Goal: Task Accomplishment & Management: Use online tool/utility

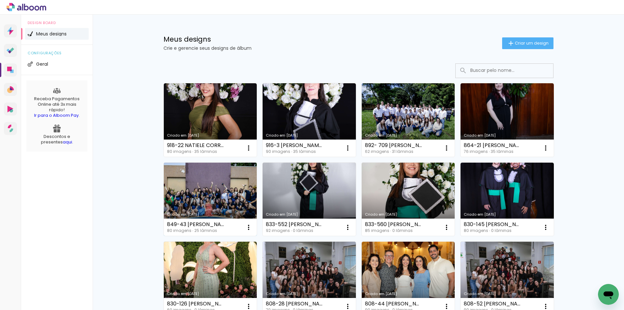
click at [187, 192] on link "Criado em [DATE]" at bounding box center [210, 199] width 93 height 73
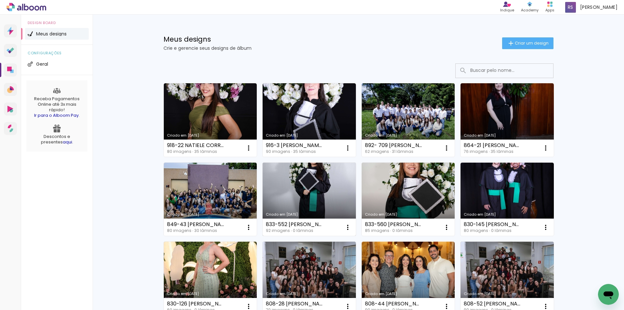
click at [318, 188] on link "Criado em [DATE]" at bounding box center [309, 199] width 93 height 73
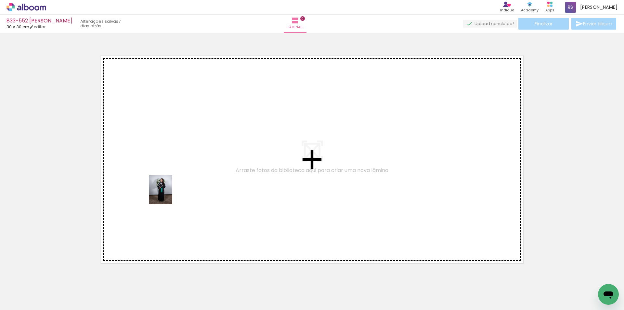
drag, startPoint x: 76, startPoint y: 290, endPoint x: 169, endPoint y: 194, distance: 133.8
click at [169, 194] on quentale-workspace at bounding box center [312, 155] width 624 height 310
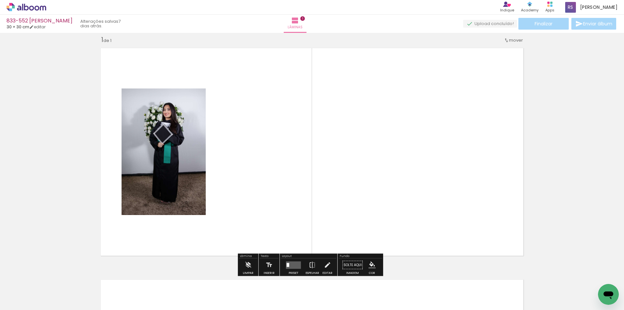
scroll to position [8, 0]
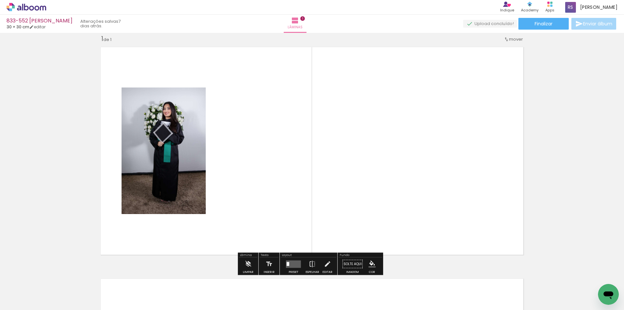
click at [27, 290] on input "Todas as fotos" at bounding box center [18, 290] width 25 height 6
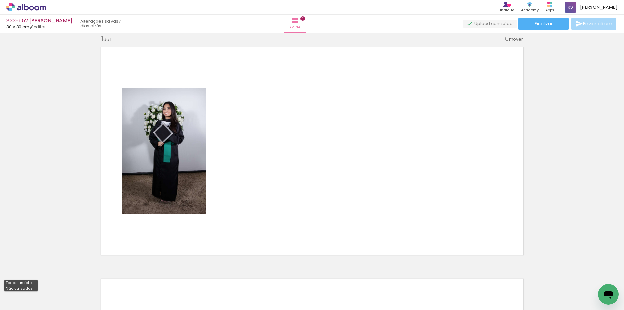
click at [0, 0] on slot "Não utilizadas" at bounding box center [0, 0] width 0 height 0
type input "Não utilizadas"
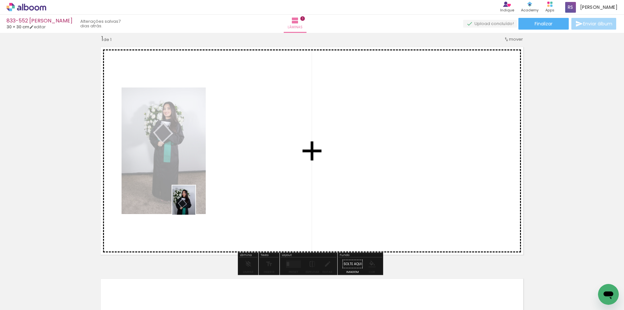
drag, startPoint x: 67, startPoint y: 279, endPoint x: 207, endPoint y: 189, distance: 166.2
click at [207, 189] on quentale-workspace at bounding box center [312, 155] width 624 height 310
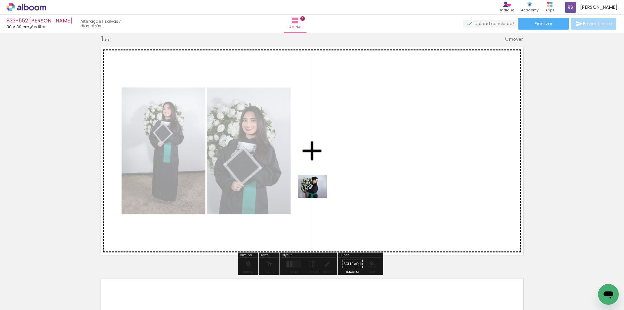
drag, startPoint x: 84, startPoint y: 282, endPoint x: 318, endPoint y: 194, distance: 249.7
click at [318, 194] on quentale-workspace at bounding box center [312, 155] width 624 height 310
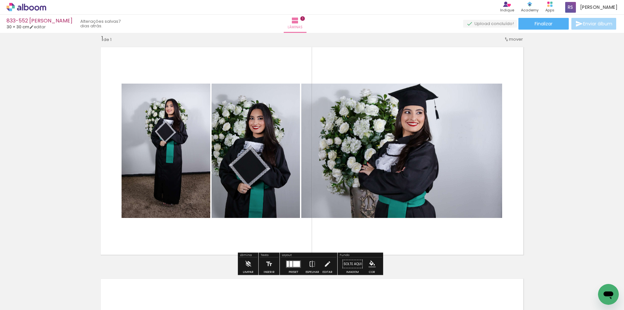
drag, startPoint x: 289, startPoint y: 265, endPoint x: 331, endPoint y: 252, distance: 43.4
click at [290, 266] on div at bounding box center [291, 264] width 3 height 6
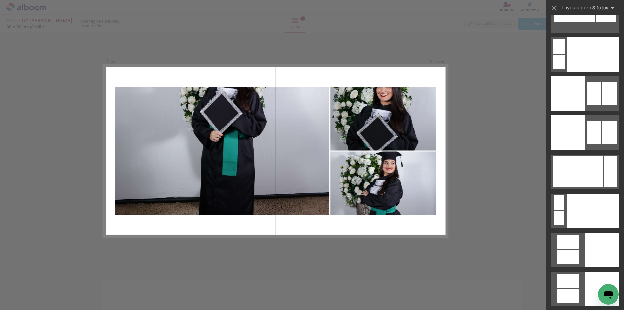
scroll to position [6883, 0]
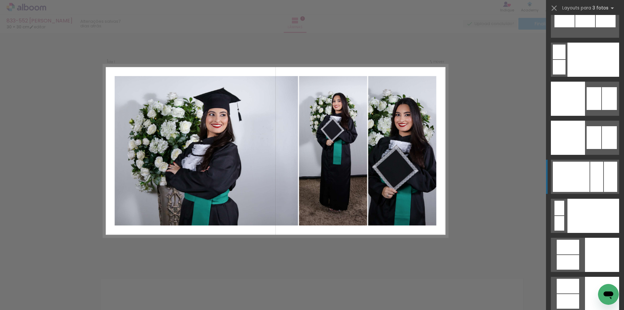
click at [579, 181] on div at bounding box center [571, 177] width 37 height 30
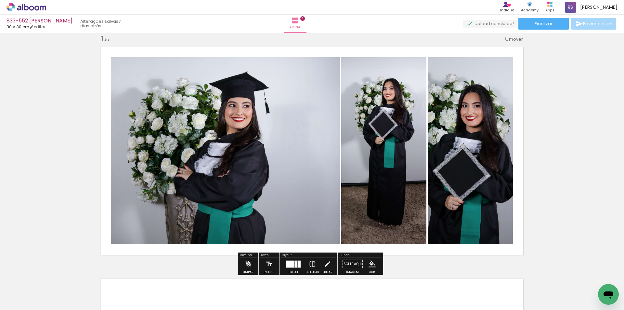
click at [326, 262] on iron-icon at bounding box center [327, 263] width 7 height 13
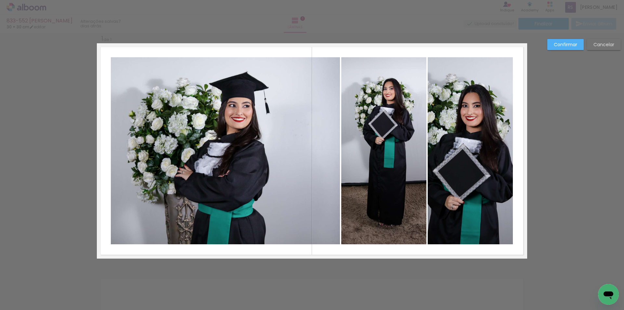
click at [259, 195] on quentale-photo at bounding box center [225, 150] width 229 height 187
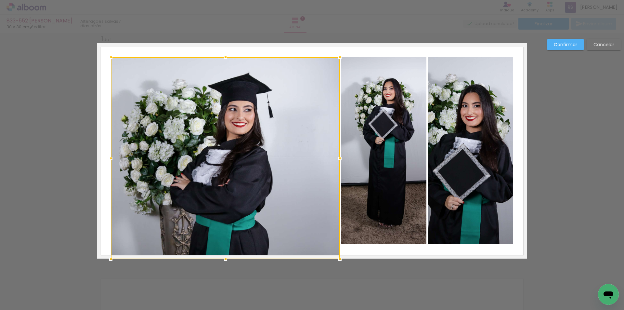
drag, startPoint x: 227, startPoint y: 244, endPoint x: 226, endPoint y: 258, distance: 14.3
click at [226, 258] on div at bounding box center [225, 259] width 13 height 13
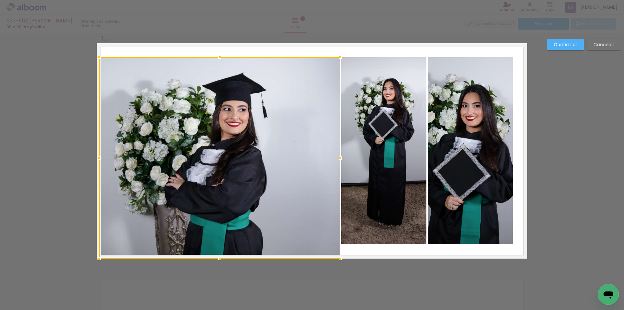
drag, startPoint x: 105, startPoint y: 158, endPoint x: 86, endPoint y: 159, distance: 19.2
click at [86, 159] on div "Inserir lâmina 1 de 1 Confirmar Cancelar" at bounding box center [312, 263] width 624 height 479
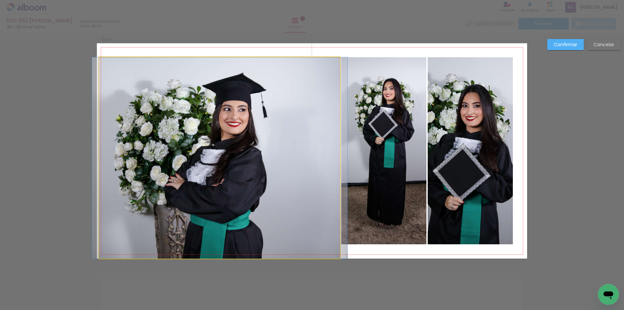
click at [224, 85] on quentale-photo at bounding box center [219, 157] width 241 height 201
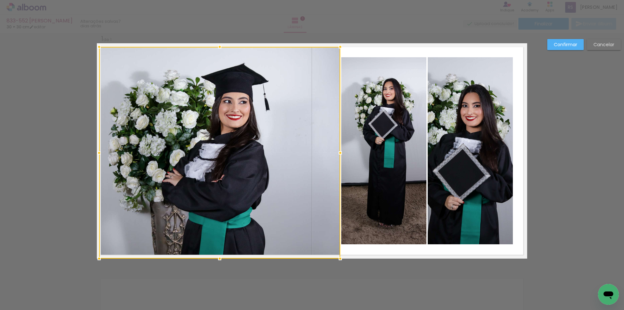
drag, startPoint x: 213, startPoint y: 59, endPoint x: 213, endPoint y: 47, distance: 12.7
click at [213, 47] on div at bounding box center [219, 153] width 241 height 212
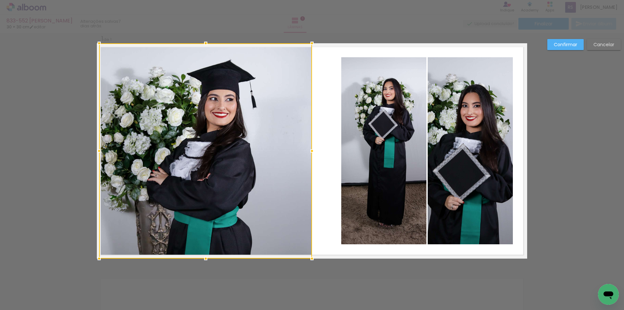
drag, startPoint x: 336, startPoint y: 149, endPoint x: 309, endPoint y: 146, distance: 27.5
click at [309, 146] on div at bounding box center [312, 150] width 13 height 13
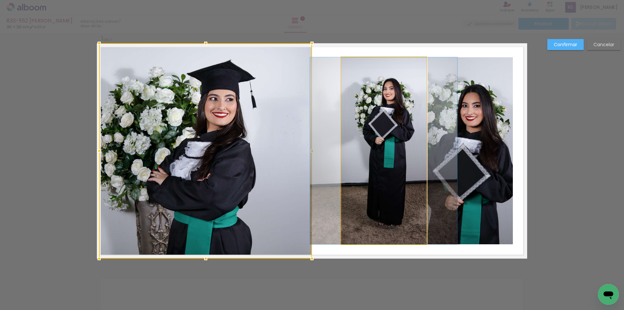
drag, startPoint x: 353, startPoint y: 137, endPoint x: 345, endPoint y: 139, distance: 9.2
click at [354, 137] on quentale-photo at bounding box center [383, 150] width 85 height 187
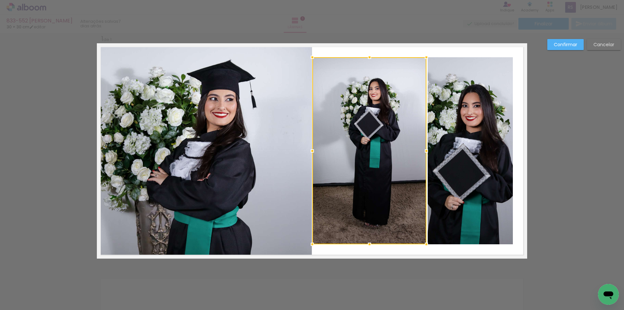
drag, startPoint x: 337, startPoint y: 151, endPoint x: 310, endPoint y: 152, distance: 27.6
click at [310, 152] on div at bounding box center [312, 150] width 13 height 13
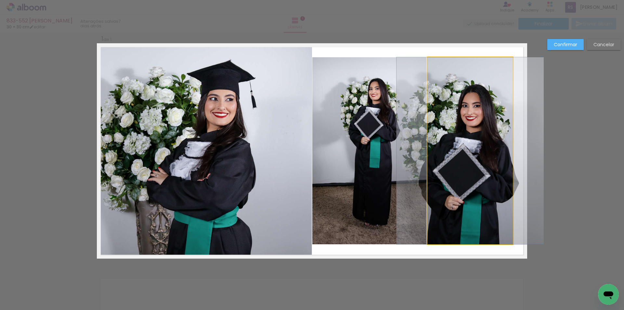
click at [481, 136] on quentale-photo at bounding box center [470, 150] width 85 height 187
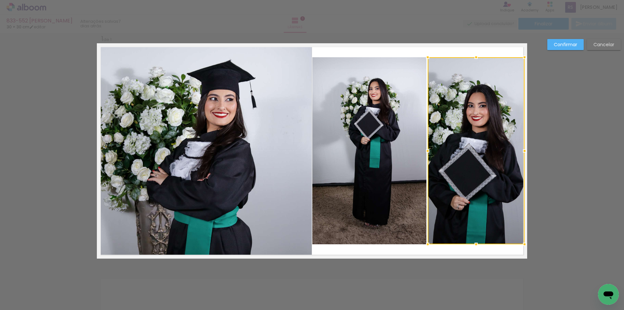
drag, startPoint x: 509, startPoint y: 147, endPoint x: 521, endPoint y: 146, distance: 11.8
click at [521, 146] on div at bounding box center [524, 150] width 13 height 13
click at [0, 0] on slot "Confirmar" at bounding box center [0, 0] width 0 height 0
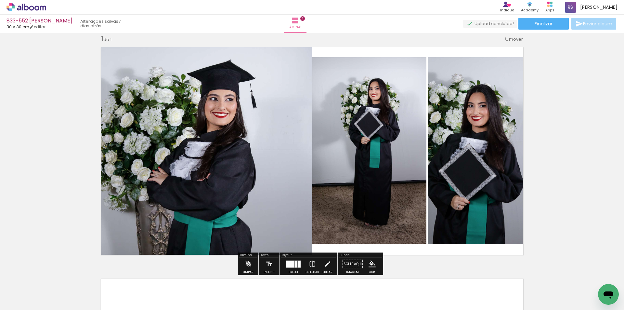
click at [447, 148] on quentale-photo at bounding box center [476, 150] width 97 height 187
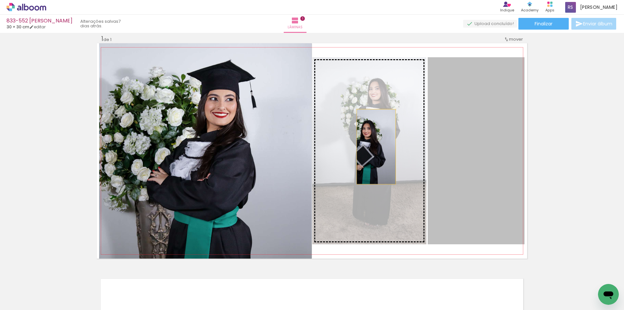
drag, startPoint x: 453, startPoint y: 149, endPoint x: 371, endPoint y: 146, distance: 82.3
click at [0, 0] on slot at bounding box center [0, 0] width 0 height 0
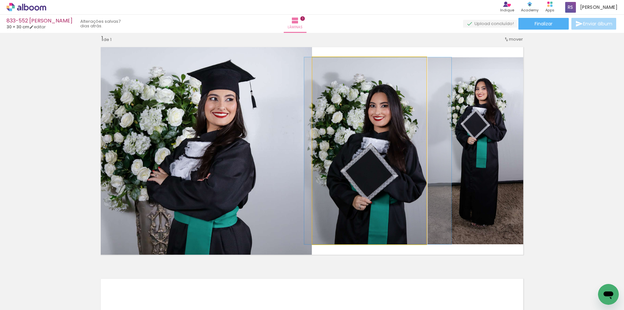
drag, startPoint x: 376, startPoint y: 144, endPoint x: 383, endPoint y: 143, distance: 7.0
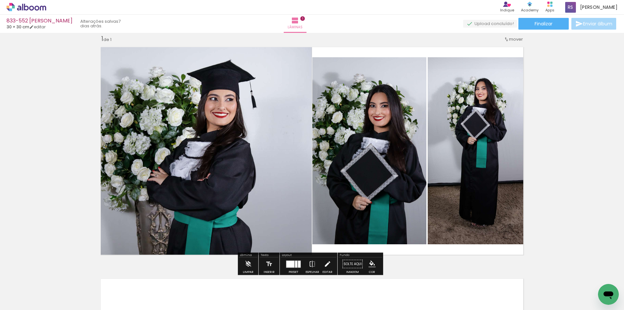
click at [325, 265] on iron-icon at bounding box center [327, 263] width 7 height 13
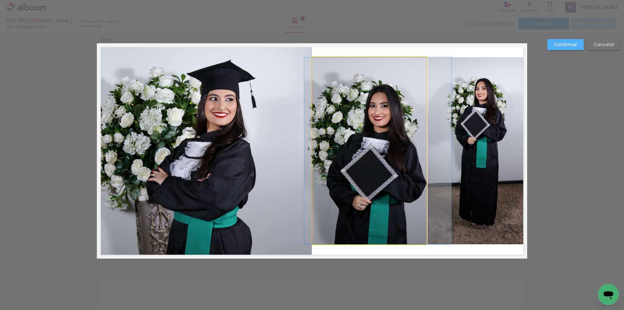
click at [363, 195] on quentale-photo at bounding box center [369, 150] width 114 height 187
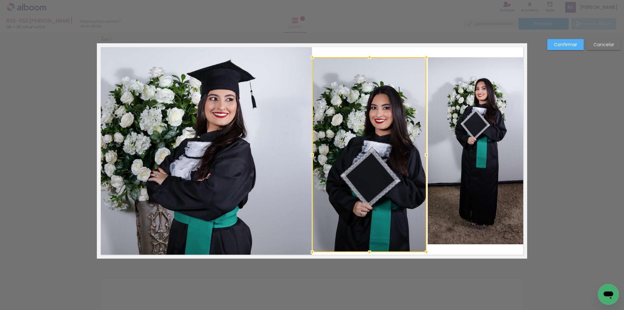
drag, startPoint x: 372, startPoint y: 246, endPoint x: 372, endPoint y: 254, distance: 7.5
click at [372, 254] on div at bounding box center [369, 251] width 13 height 13
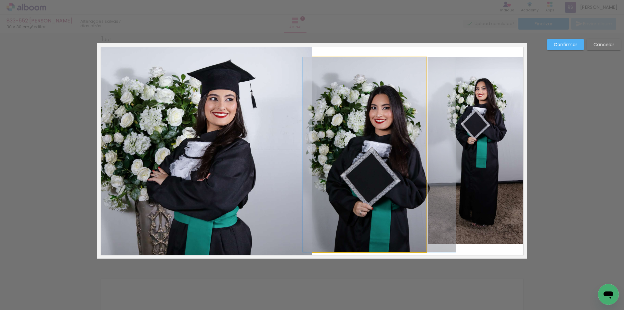
click at [371, 245] on quentale-photo at bounding box center [369, 154] width 114 height 195
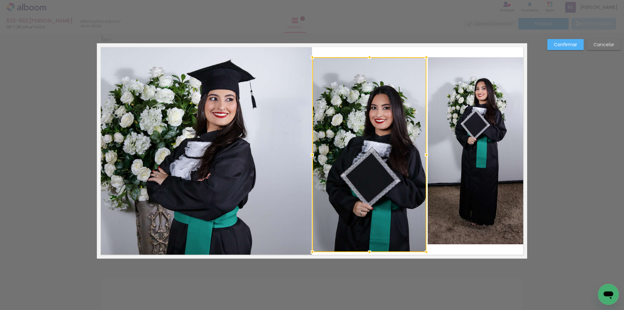
drag, startPoint x: 374, startPoint y: 254, endPoint x: 375, endPoint y: 258, distance: 4.9
click at [375, 258] on div "Inserir lâmina 1 de 1 Confirmar Cancelar" at bounding box center [312, 263] width 624 height 479
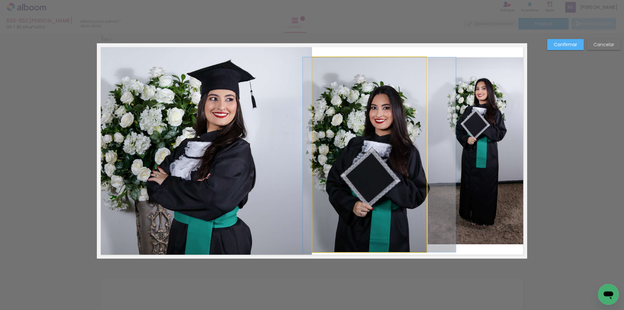
click at [374, 245] on quentale-photo at bounding box center [369, 154] width 114 height 195
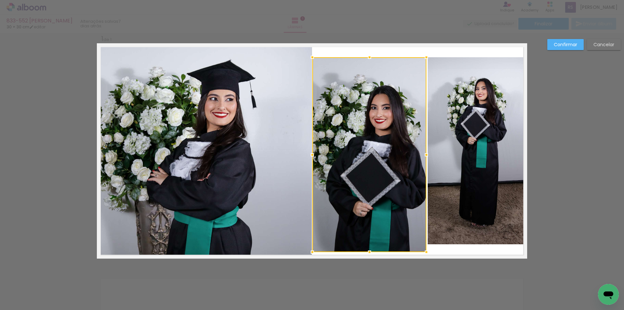
click at [374, 254] on album-spread "1 de 1" at bounding box center [312, 150] width 430 height 215
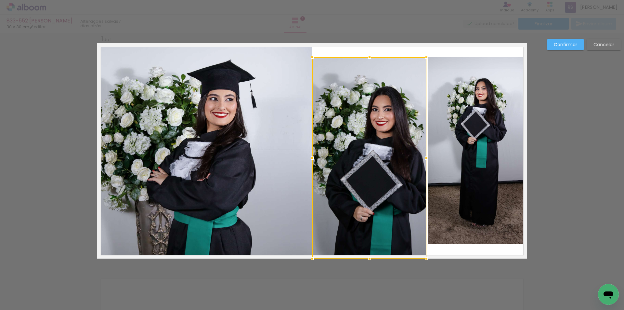
drag, startPoint x: 371, startPoint y: 252, endPoint x: 371, endPoint y: 257, distance: 5.2
click at [371, 257] on div at bounding box center [369, 258] width 13 height 13
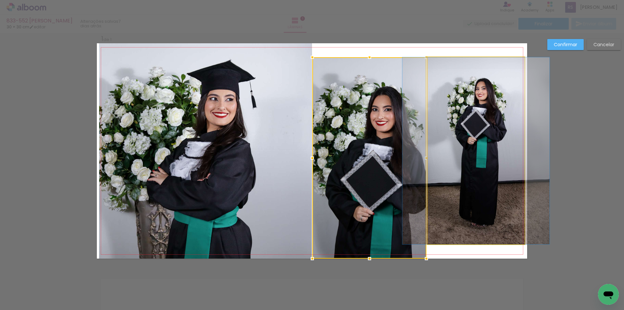
click at [447, 176] on quentale-photo at bounding box center [476, 150] width 97 height 187
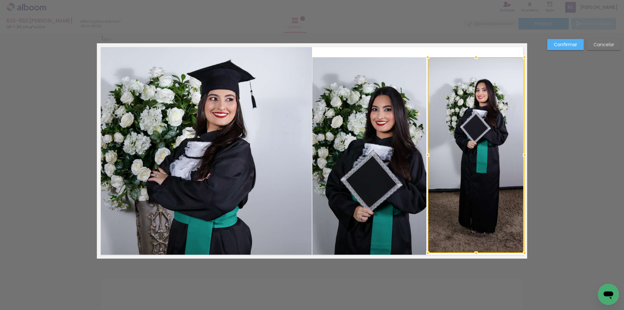
drag, startPoint x: 471, startPoint y: 247, endPoint x: 474, endPoint y: 254, distance: 7.7
click at [474, 254] on div at bounding box center [476, 252] width 13 height 13
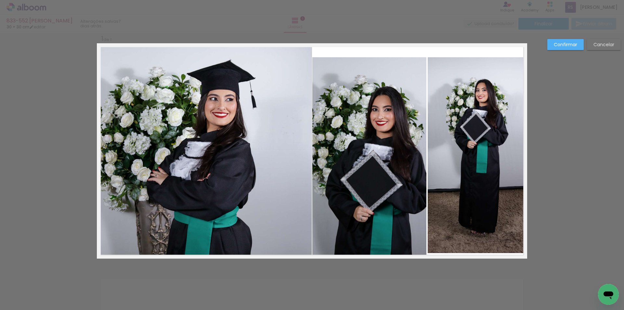
click at [468, 213] on quentale-photo at bounding box center [476, 155] width 97 height 196
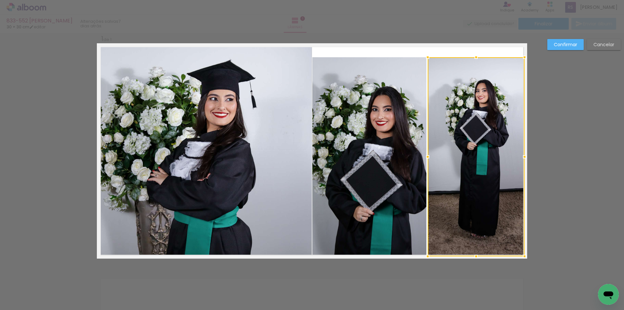
drag, startPoint x: 474, startPoint y: 255, endPoint x: 474, endPoint y: 263, distance: 8.1
click at [474, 263] on div "Inserir lâmina 1 de 1 Confirmar Cancelar" at bounding box center [312, 263] width 624 height 479
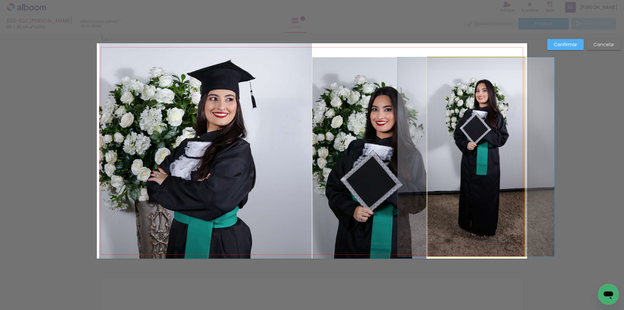
click at [467, 106] on quentale-photo at bounding box center [476, 156] width 97 height 199
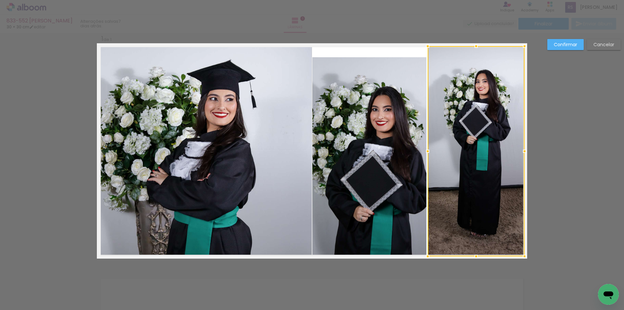
drag, startPoint x: 477, startPoint y: 57, endPoint x: 478, endPoint y: 45, distance: 12.7
click at [478, 45] on div at bounding box center [476, 46] width 13 height 13
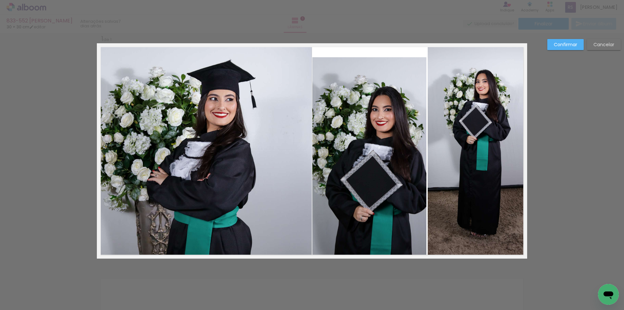
click at [407, 98] on quentale-photo at bounding box center [369, 157] width 114 height 201
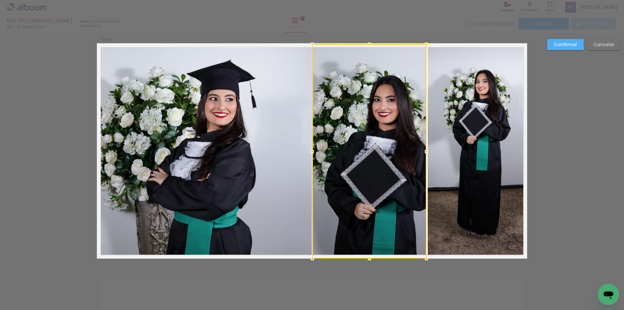
drag, startPoint x: 368, startPoint y: 58, endPoint x: 366, endPoint y: 41, distance: 17.0
click at [366, 41] on div at bounding box center [369, 44] width 13 height 13
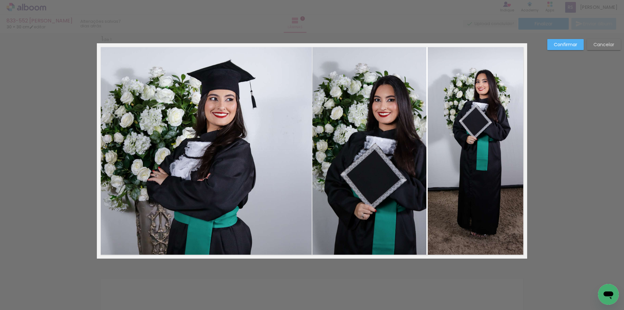
click at [578, 43] on paper-button "Confirmar" at bounding box center [566, 44] width 36 height 11
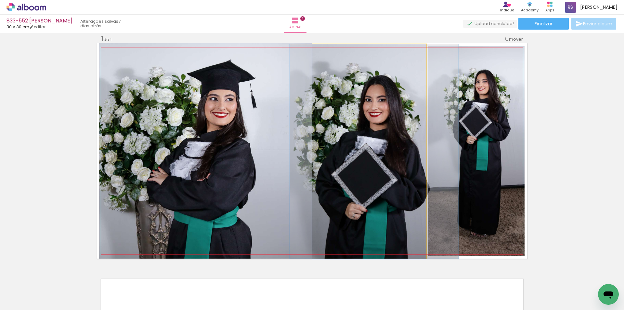
drag, startPoint x: 353, startPoint y: 164, endPoint x: 344, endPoint y: 163, distance: 9.2
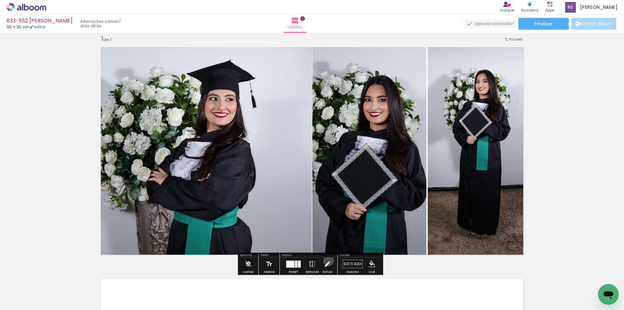
click at [327, 261] on iron-icon at bounding box center [327, 263] width 7 height 13
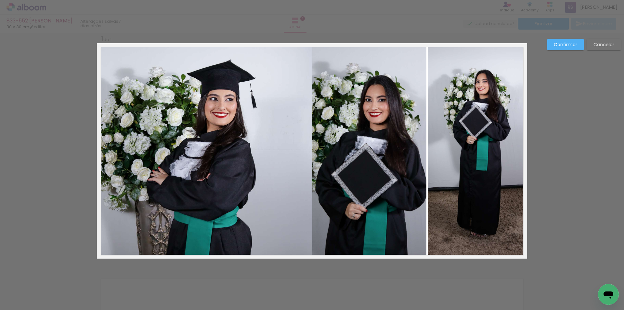
click at [413, 185] on quentale-photo at bounding box center [369, 151] width 114 height 214
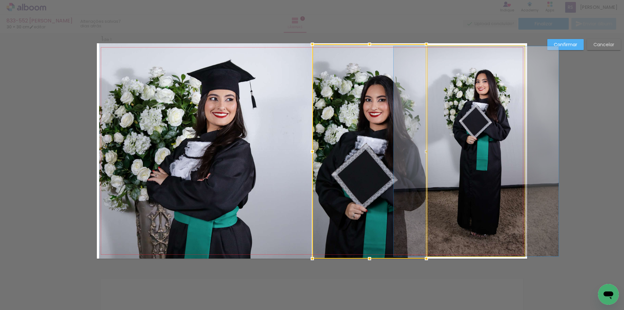
click at [436, 148] on quentale-photo at bounding box center [476, 151] width 97 height 210
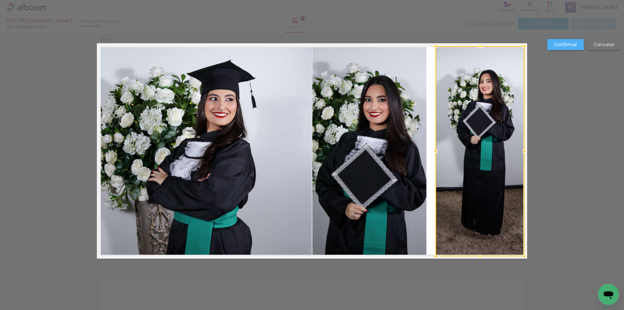
drag, startPoint x: 427, startPoint y: 152, endPoint x: 436, endPoint y: 152, distance: 9.1
click at [436, 152] on div at bounding box center [435, 151] width 13 height 13
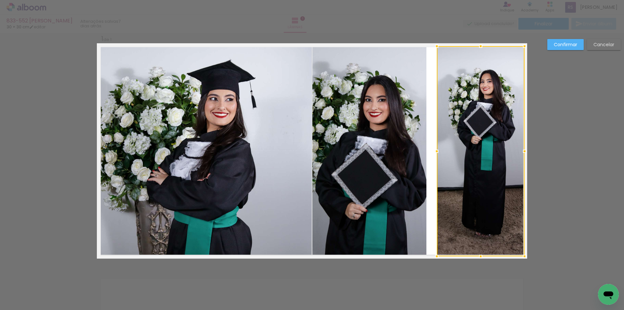
click at [420, 150] on quentale-photo at bounding box center [369, 151] width 114 height 214
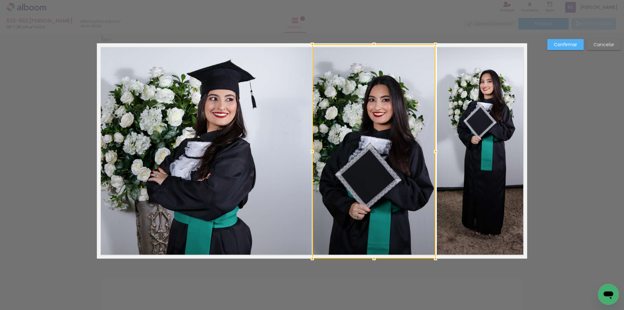
drag, startPoint x: 428, startPoint y: 150, endPoint x: 435, endPoint y: 150, distance: 7.8
click at [435, 150] on div at bounding box center [435, 151] width 13 height 13
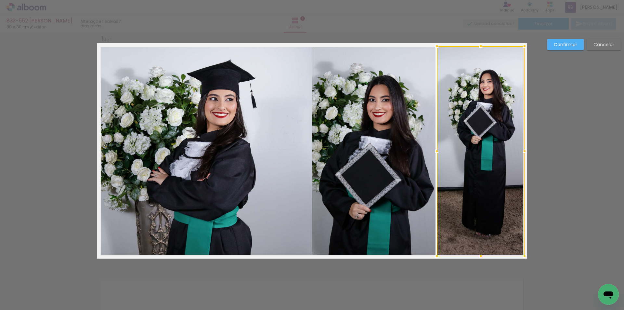
click at [0, 0] on slot "Confirmar" at bounding box center [0, 0] width 0 height 0
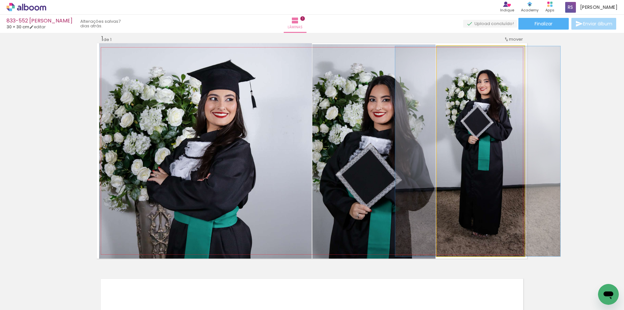
drag, startPoint x: 468, startPoint y: 173, endPoint x: 465, endPoint y: 174, distance: 3.4
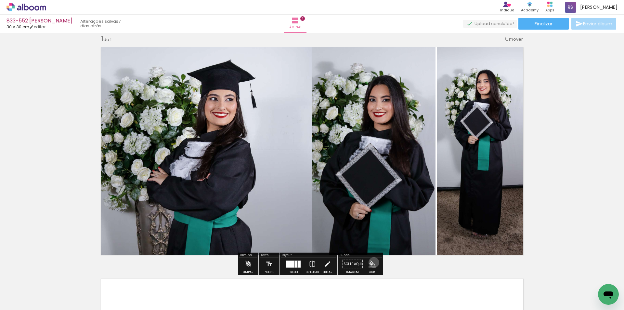
click at [372, 262] on iron-icon "color picker" at bounding box center [372, 263] width 7 height 7
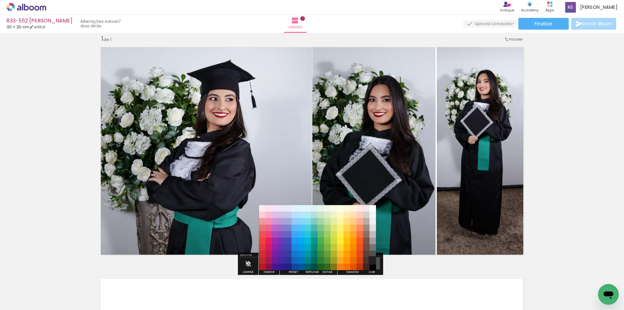
click at [376, 261] on paper-item "#212121" at bounding box center [373, 260] width 7 height 7
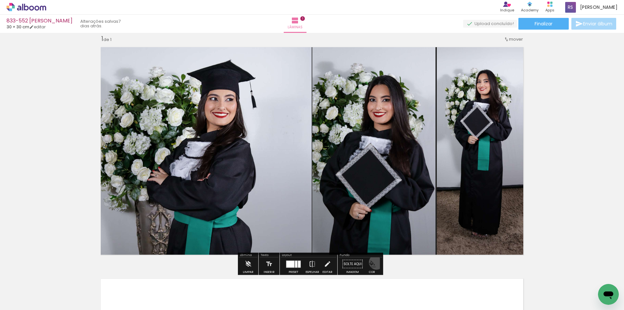
click at [374, 262] on paper-menu-button "#ffebee #ffcdd2 #ef9a9a #e57373 #ef5350 #f44336 #e53935 #d32f2f #c62828 #b71c1c…" at bounding box center [372, 264] width 12 height 12
click at [373, 261] on iron-icon "color picker" at bounding box center [372, 263] width 7 height 7
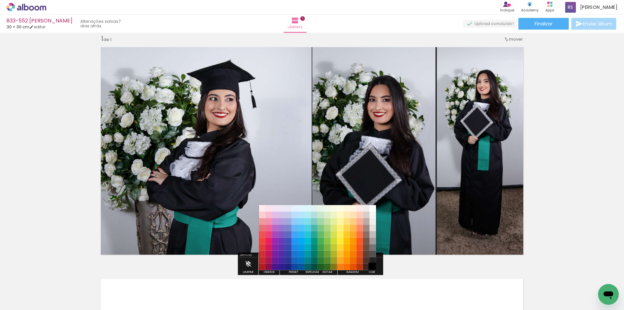
click at [373, 266] on paper-item "#000000" at bounding box center [373, 267] width 7 height 7
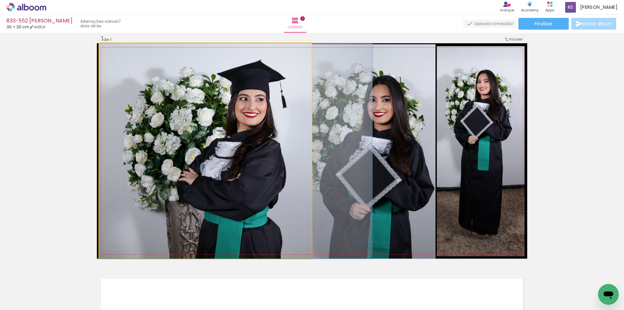
drag, startPoint x: 212, startPoint y: 204, endPoint x: 245, endPoint y: 202, distance: 32.9
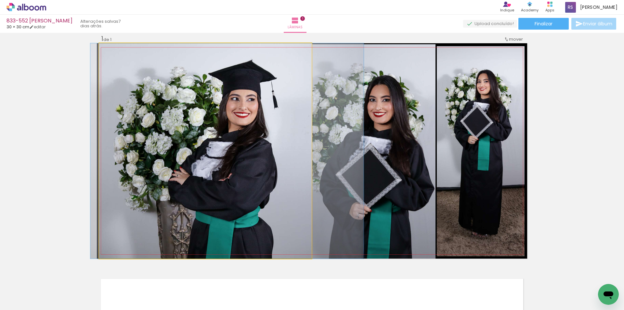
drag, startPoint x: 243, startPoint y: 216, endPoint x: 234, endPoint y: 216, distance: 8.8
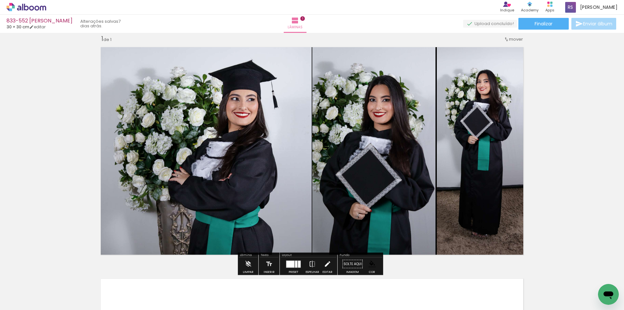
click at [327, 264] on iron-icon at bounding box center [327, 263] width 7 height 13
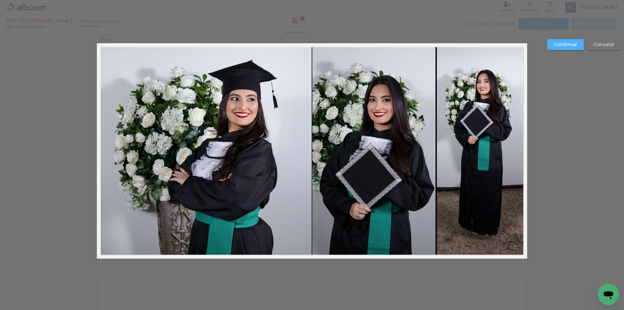
drag, startPoint x: 389, startPoint y: 147, endPoint x: 368, endPoint y: 147, distance: 20.5
click at [388, 147] on quentale-photo at bounding box center [373, 151] width 123 height 214
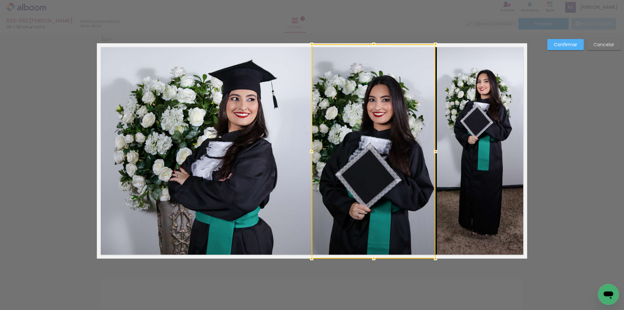
click at [310, 151] on div at bounding box center [311, 151] width 13 height 13
click at [0, 0] on slot "Confirmar" at bounding box center [0, 0] width 0 height 0
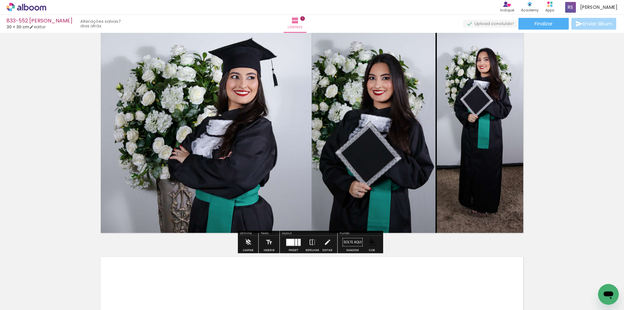
scroll to position [0, 0]
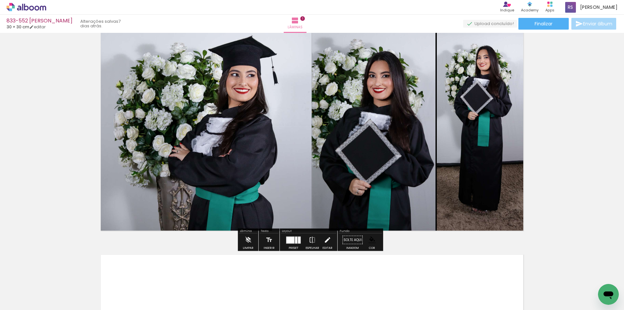
click at [324, 241] on iron-icon at bounding box center [327, 239] width 7 height 13
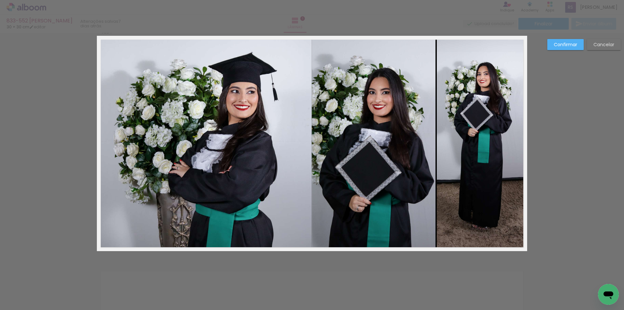
scroll to position [8, 0]
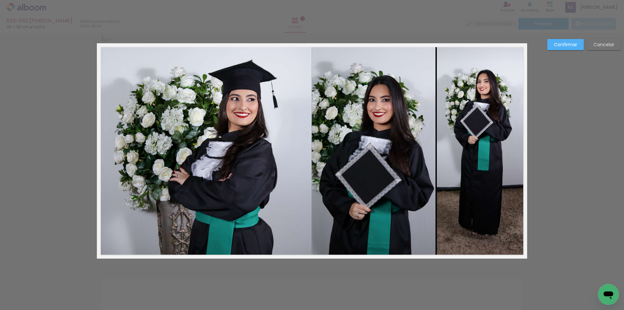
click at [479, 125] on quentale-photo at bounding box center [481, 151] width 88 height 210
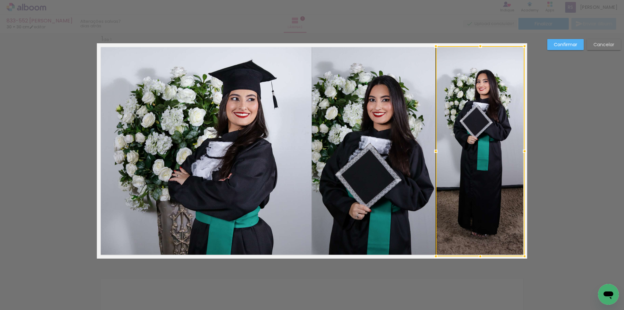
click at [436, 150] on div at bounding box center [435, 151] width 13 height 13
click at [0, 0] on slot "Confirmar" at bounding box center [0, 0] width 0 height 0
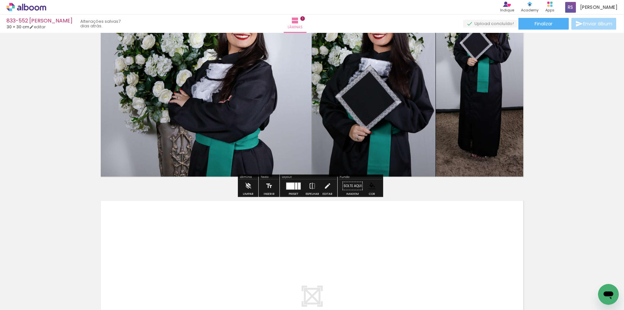
scroll to position [171, 0]
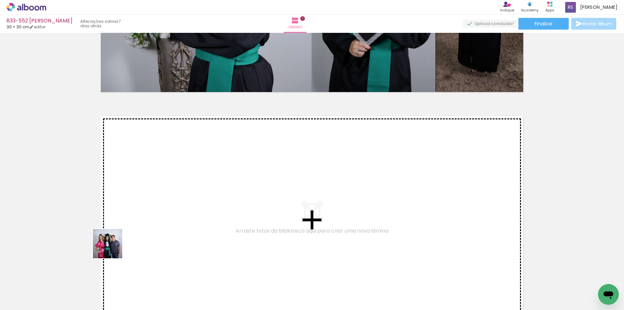
drag, startPoint x: 69, startPoint y: 285, endPoint x: 91, endPoint y: 288, distance: 22.3
click at [158, 218] on quentale-workspace at bounding box center [312, 155] width 624 height 310
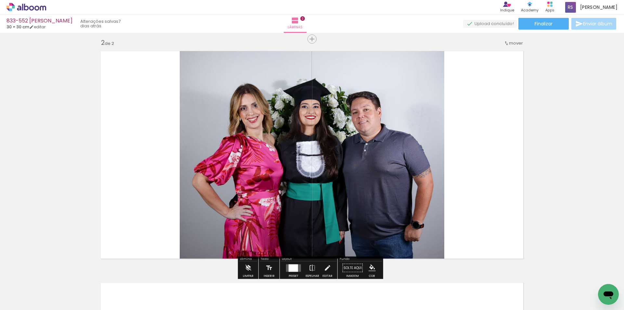
scroll to position [240, 0]
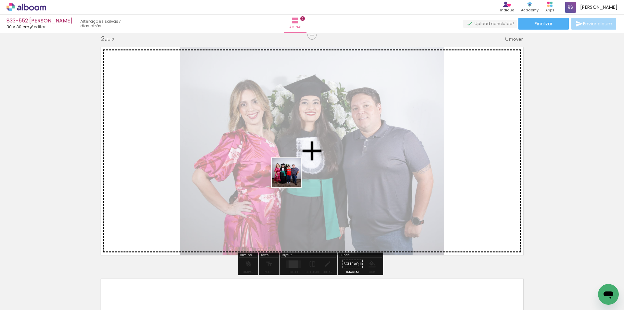
drag, startPoint x: 113, startPoint y: 291, endPoint x: 299, endPoint y: 175, distance: 218.9
click at [299, 175] on quentale-workspace at bounding box center [312, 155] width 624 height 310
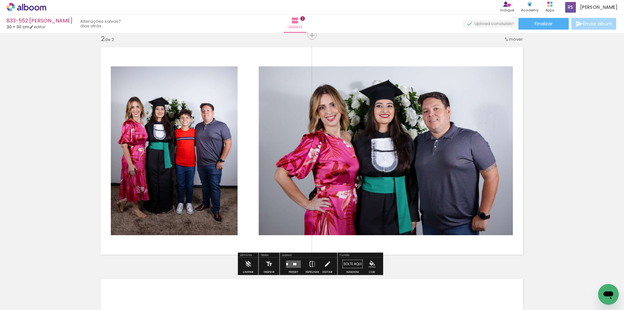
click at [297, 263] on quentale-layouter at bounding box center [293, 263] width 15 height 7
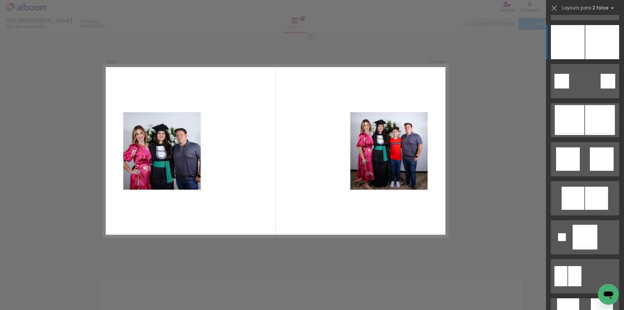
scroll to position [780, 0]
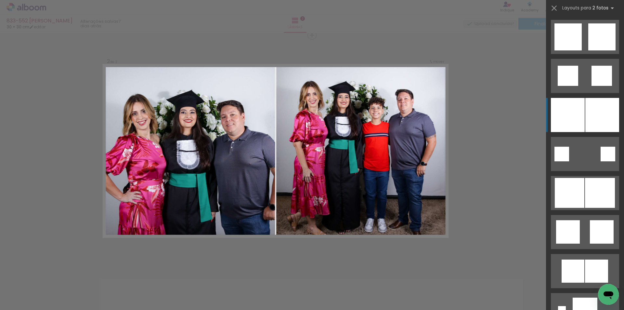
click at [588, 109] on div at bounding box center [603, 115] width 34 height 34
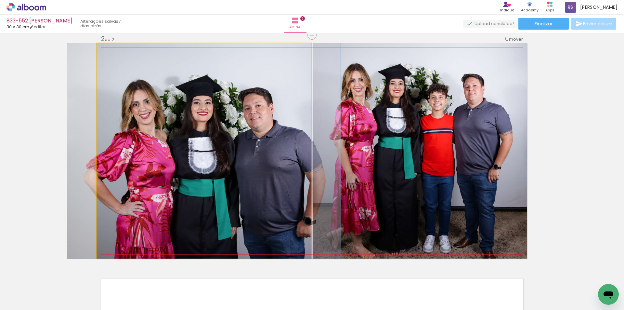
click at [282, 197] on quentale-photo at bounding box center [204, 150] width 215 height 215
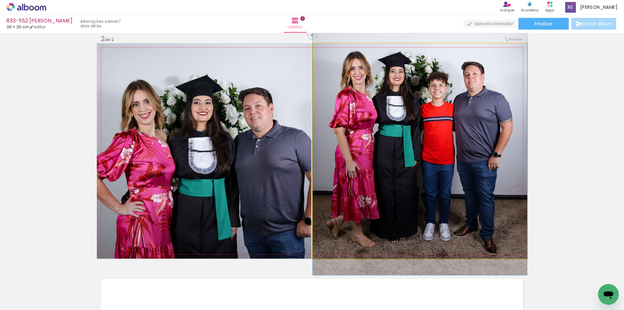
drag, startPoint x: 371, startPoint y: 202, endPoint x: 374, endPoint y: 190, distance: 12.4
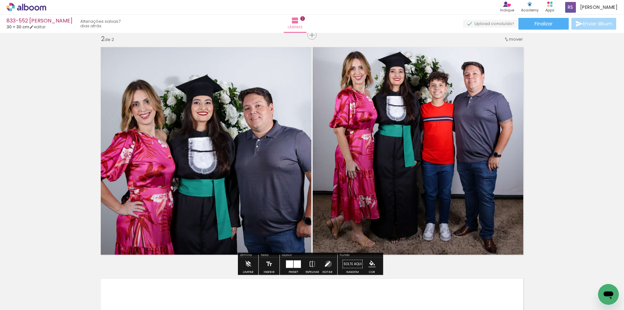
click at [327, 264] on iron-icon at bounding box center [327, 263] width 7 height 13
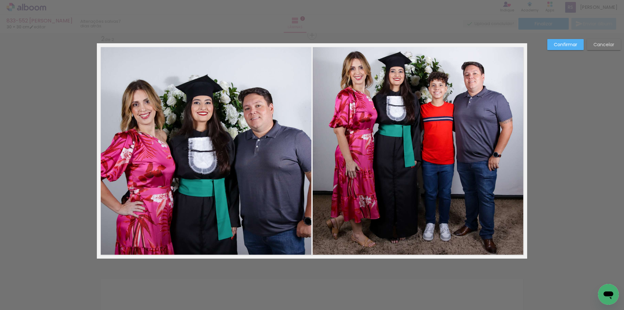
click at [348, 181] on quentale-photo at bounding box center [420, 150] width 215 height 215
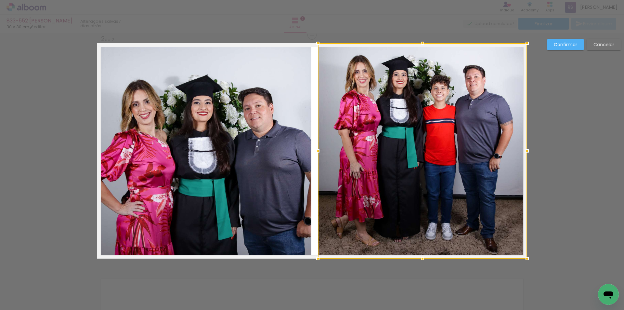
drag, startPoint x: 312, startPoint y: 151, endPoint x: 318, endPoint y: 151, distance: 5.2
click at [318, 151] on div at bounding box center [317, 150] width 13 height 13
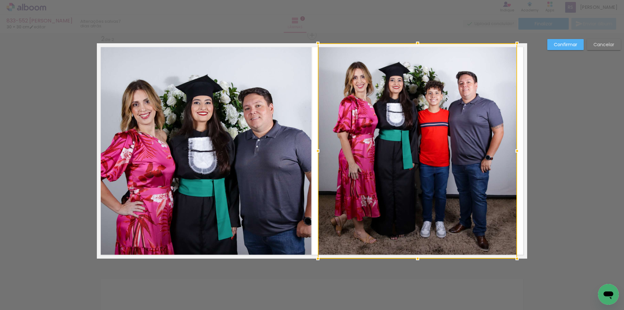
drag, startPoint x: 522, startPoint y: 153, endPoint x: 516, endPoint y: 152, distance: 7.0
click at [516, 152] on div at bounding box center [517, 150] width 13 height 13
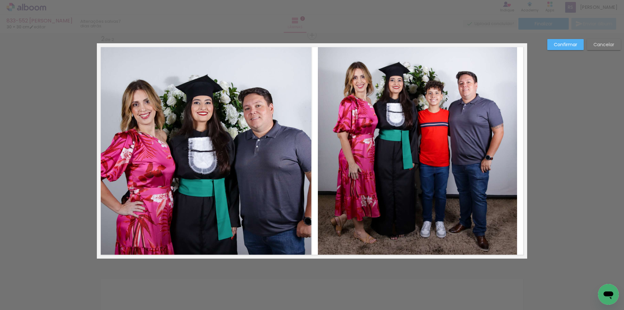
click at [301, 200] on quentale-photo at bounding box center [204, 150] width 215 height 215
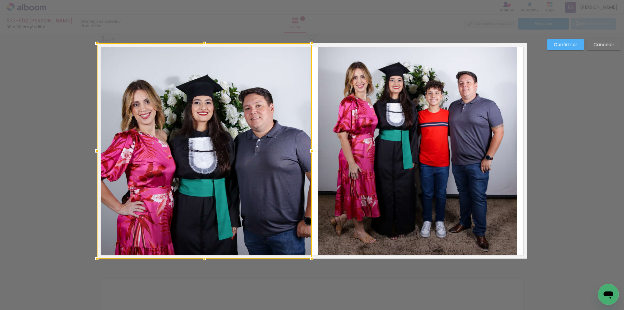
click at [310, 151] on div at bounding box center [311, 150] width 13 height 13
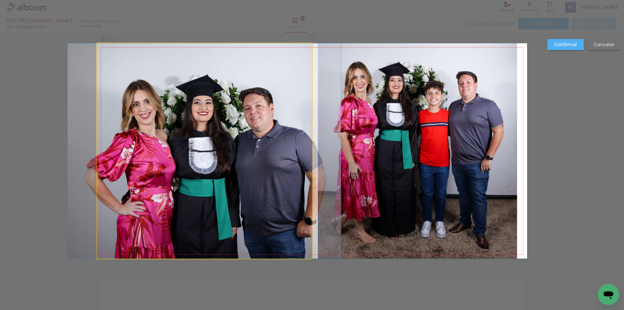
drag, startPoint x: 188, startPoint y: 245, endPoint x: 192, endPoint y: 255, distance: 10.0
click at [188, 245] on quentale-photo at bounding box center [204, 150] width 215 height 215
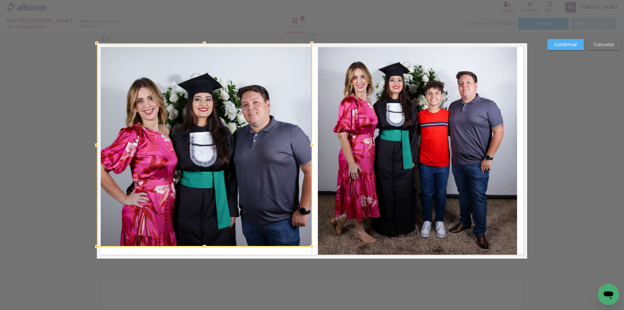
drag, startPoint x: 202, startPoint y: 258, endPoint x: 204, endPoint y: 246, distance: 12.1
click at [204, 246] on div at bounding box center [204, 246] width 13 height 13
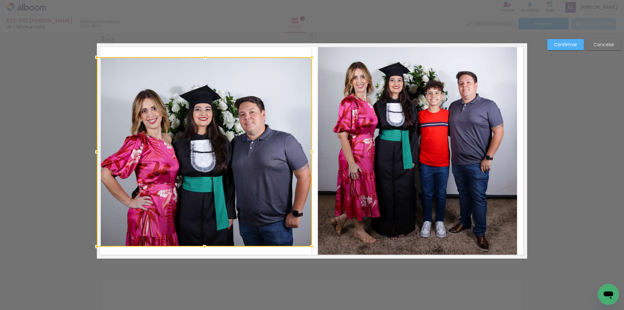
drag, startPoint x: 206, startPoint y: 46, endPoint x: 208, endPoint y: 59, distance: 14.1
click at [208, 59] on div at bounding box center [204, 57] width 13 height 13
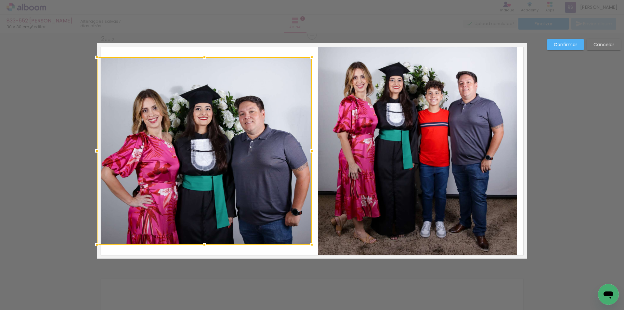
click at [199, 244] on div at bounding box center [204, 244] width 13 height 13
click at [0, 0] on slot "Confirmar" at bounding box center [0, 0] width 0 height 0
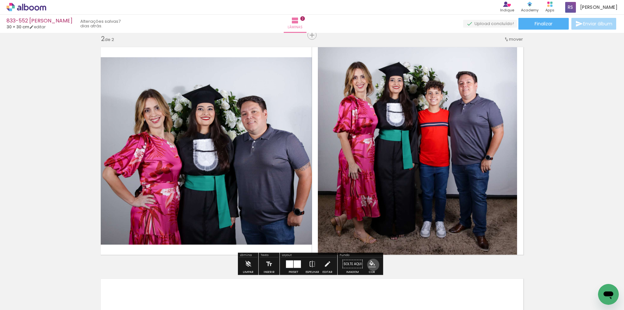
click at [371, 265] on iron-icon "color picker" at bounding box center [372, 263] width 7 height 7
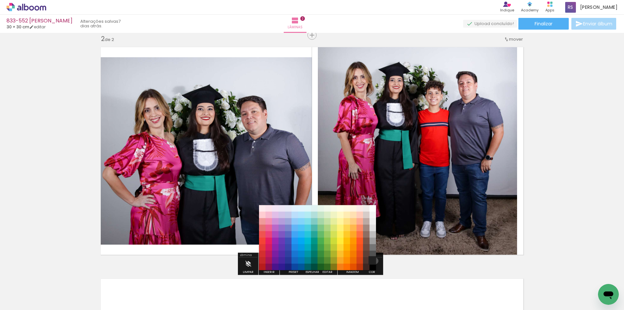
click at [373, 261] on paper-item "#212121" at bounding box center [373, 260] width 7 height 7
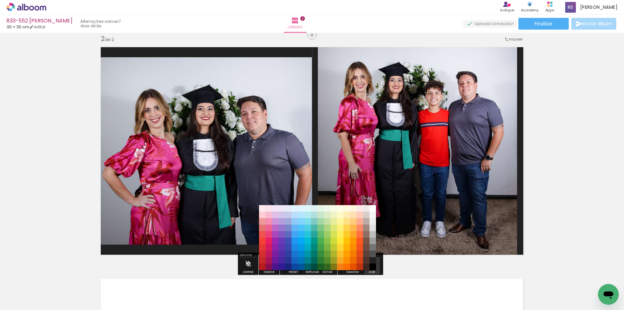
click at [372, 264] on iron-icon "color picker" at bounding box center [372, 263] width 7 height 7
click at [376, 267] on paper-item "#000000" at bounding box center [373, 267] width 7 height 7
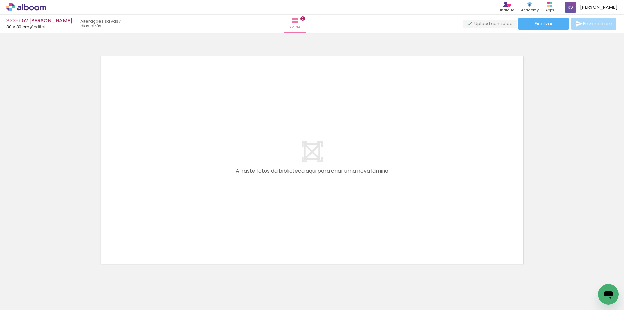
scroll to position [451, 0]
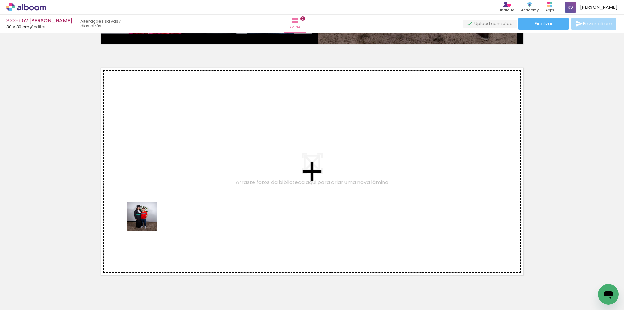
drag, startPoint x: 65, startPoint y: 285, endPoint x: 173, endPoint y: 200, distance: 137.4
click at [173, 200] on quentale-workspace at bounding box center [312, 155] width 624 height 310
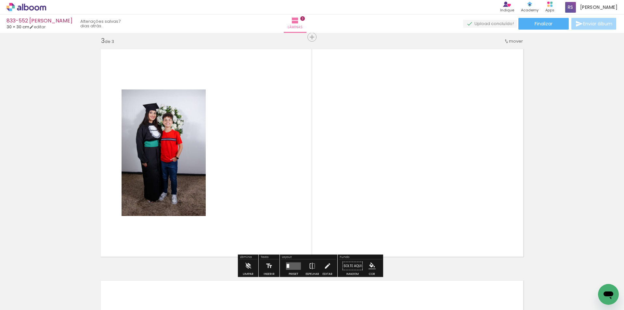
scroll to position [471, 0]
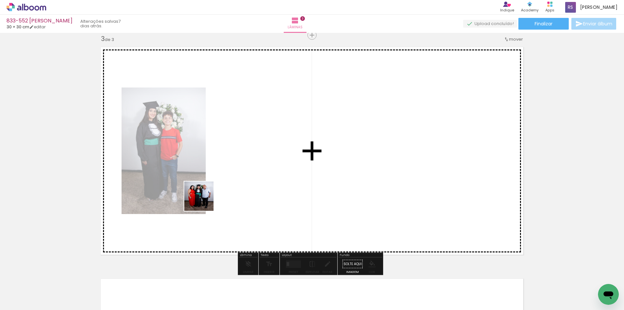
drag, startPoint x: 69, startPoint y: 291, endPoint x: 161, endPoint y: 250, distance: 100.7
click at [219, 189] on quentale-workspace at bounding box center [312, 155] width 624 height 310
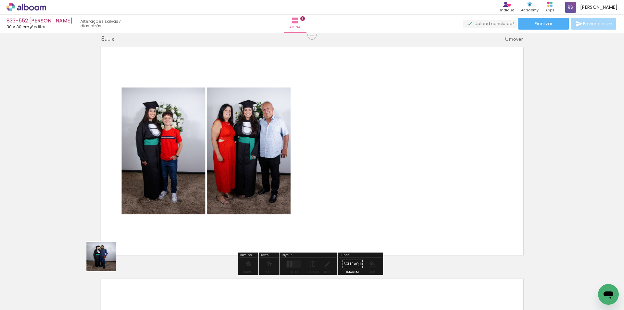
drag, startPoint x: 79, startPoint y: 290, endPoint x: 253, endPoint y: 243, distance: 180.7
click at [195, 193] on quentale-workspace at bounding box center [312, 155] width 624 height 310
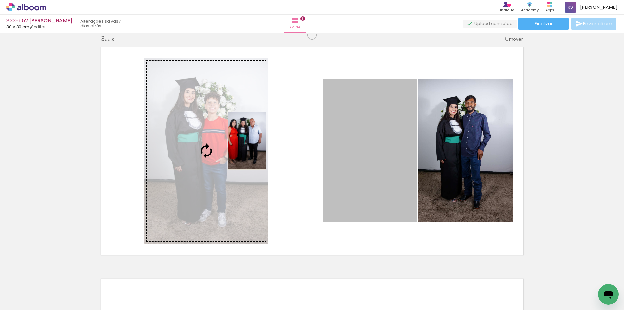
drag, startPoint x: 380, startPoint y: 139, endPoint x: 228, endPoint y: 146, distance: 152.0
click at [0, 0] on slot at bounding box center [0, 0] width 0 height 0
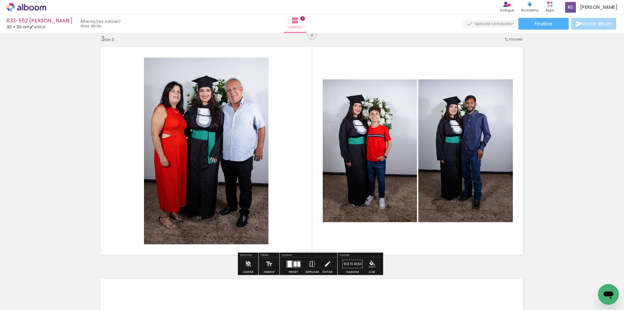
click at [299, 263] on div at bounding box center [298, 263] width 3 height 5
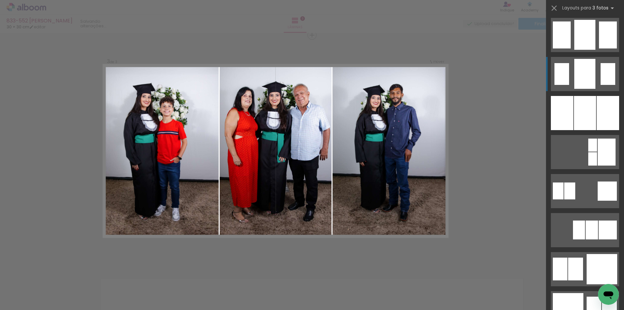
scroll to position [493, 0]
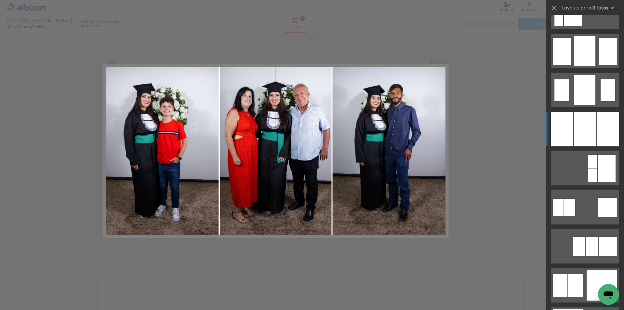
click at [587, 125] on div at bounding box center [585, 129] width 22 height 34
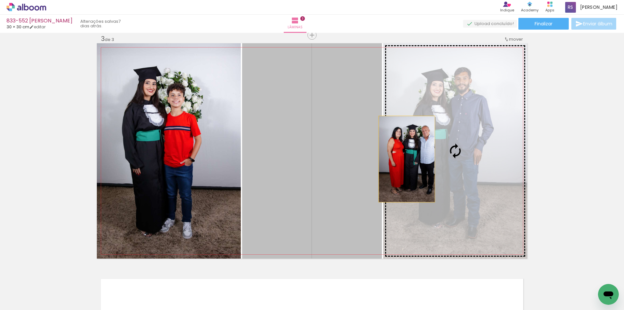
drag, startPoint x: 310, startPoint y: 159, endPoint x: 423, endPoint y: 159, distance: 112.8
click at [0, 0] on slot at bounding box center [0, 0] width 0 height 0
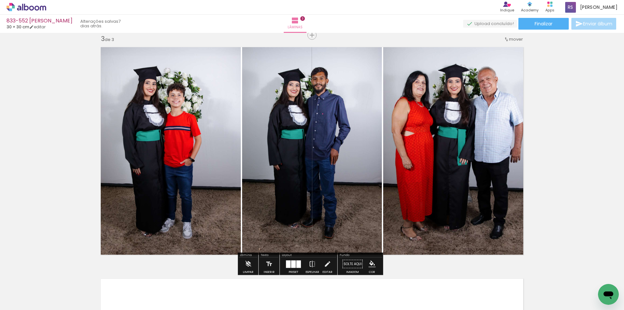
click at [324, 262] on iron-icon at bounding box center [327, 263] width 7 height 13
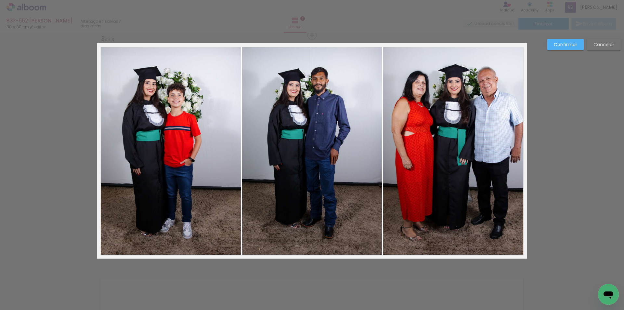
click at [208, 168] on quentale-photo at bounding box center [169, 150] width 144 height 215
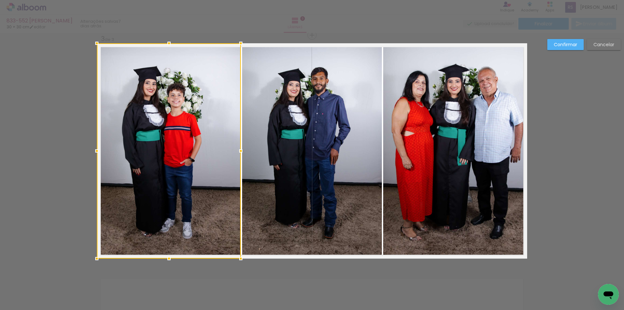
click at [0, 0] on slot "Cancelar" at bounding box center [0, 0] width 0 height 0
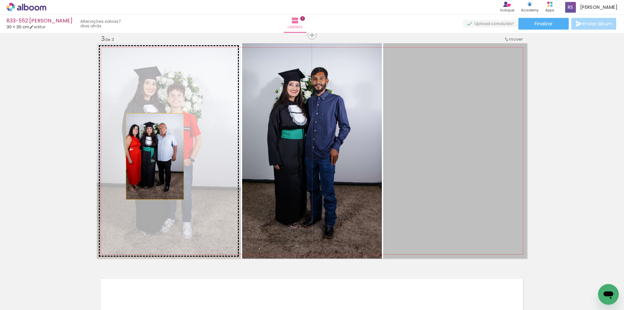
drag, startPoint x: 468, startPoint y: 142, endPoint x: 161, endPoint y: 159, distance: 307.4
click at [0, 0] on slot at bounding box center [0, 0] width 0 height 0
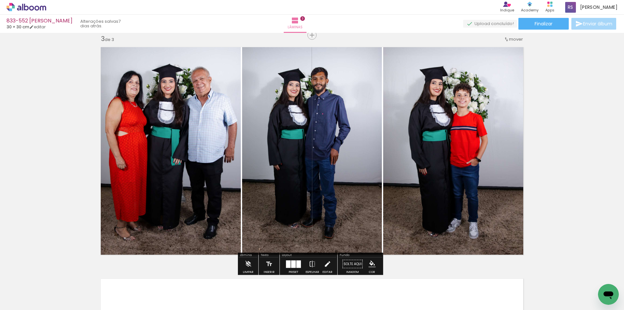
click at [324, 266] on iron-icon at bounding box center [327, 263] width 7 height 13
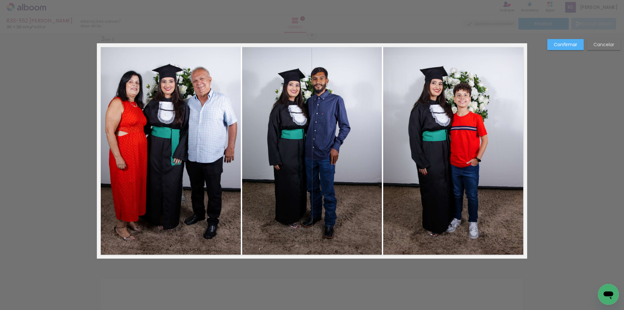
click at [409, 178] on quentale-photo at bounding box center [455, 150] width 144 height 215
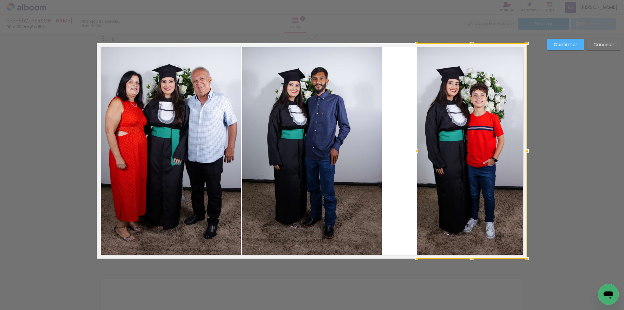
drag, startPoint x: 384, startPoint y: 147, endPoint x: 417, endPoint y: 144, distance: 33.6
click at [417, 144] on div at bounding box center [416, 150] width 13 height 13
click at [337, 142] on quentale-photo at bounding box center [312, 150] width 140 height 215
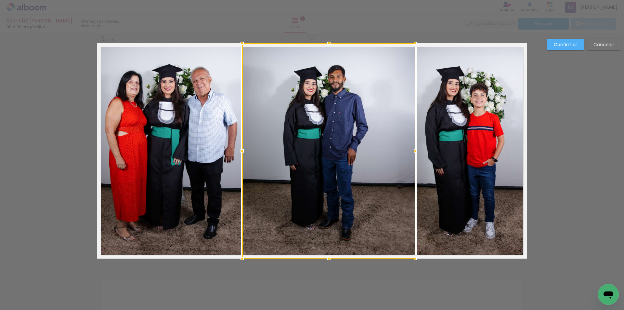
drag, startPoint x: 385, startPoint y: 151, endPoint x: 415, endPoint y: 152, distance: 30.3
click at [415, 152] on div at bounding box center [415, 150] width 13 height 13
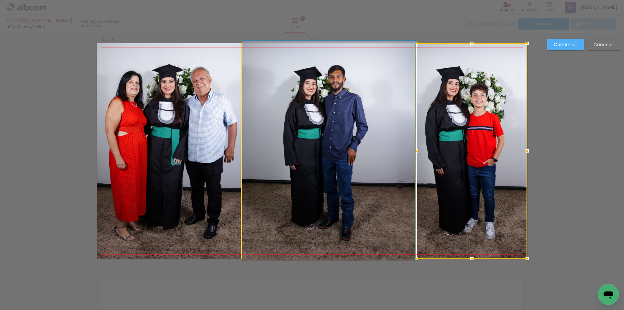
drag, startPoint x: 299, startPoint y: 133, endPoint x: 291, endPoint y: 136, distance: 9.2
click at [299, 133] on quentale-photo at bounding box center [328, 150] width 173 height 215
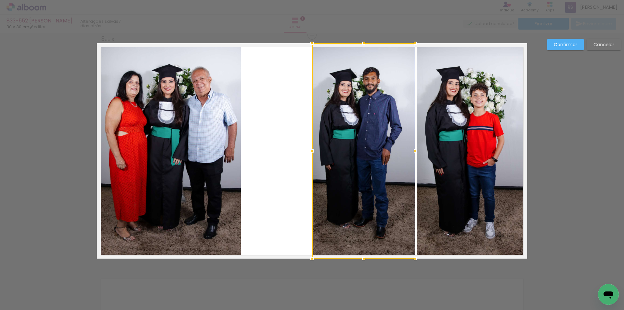
drag, startPoint x: 238, startPoint y: 150, endPoint x: 308, endPoint y: 143, distance: 70.3
click at [308, 143] on album-spread "3 de 3" at bounding box center [312, 150] width 430 height 215
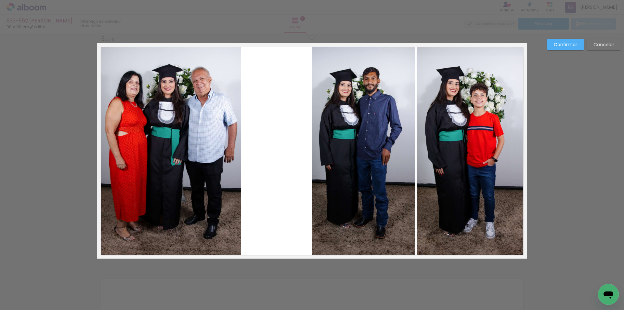
click at [231, 144] on quentale-photo at bounding box center [169, 150] width 144 height 215
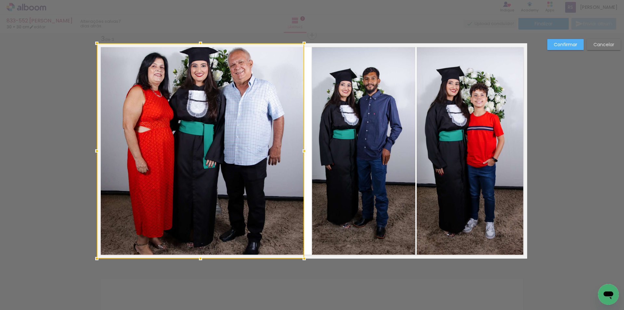
drag, startPoint x: 239, startPoint y: 153, endPoint x: 301, endPoint y: 152, distance: 61.8
click at [301, 152] on div at bounding box center [304, 150] width 13 height 13
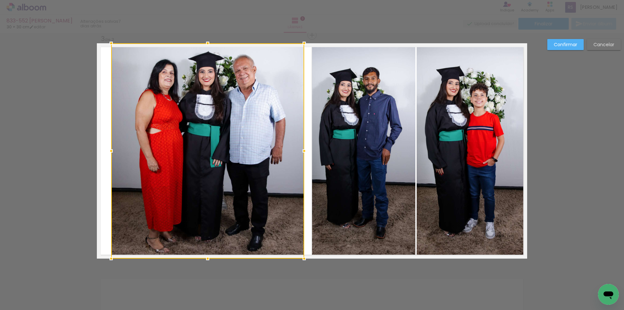
drag, startPoint x: 93, startPoint y: 153, endPoint x: 107, endPoint y: 153, distance: 14.3
click at [107, 153] on div at bounding box center [111, 150] width 13 height 13
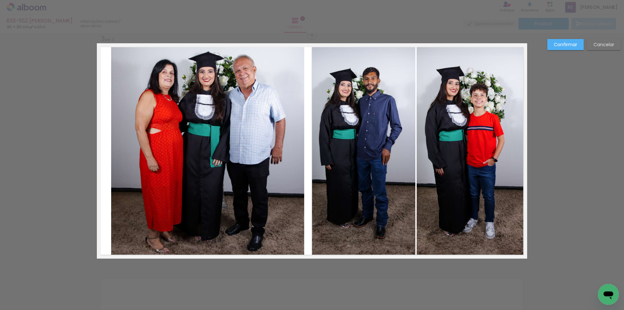
click at [280, 144] on quentale-photo at bounding box center [207, 150] width 193 height 215
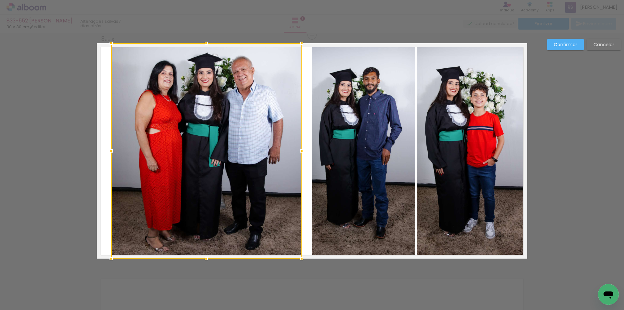
click at [300, 150] on div at bounding box center [301, 150] width 13 height 13
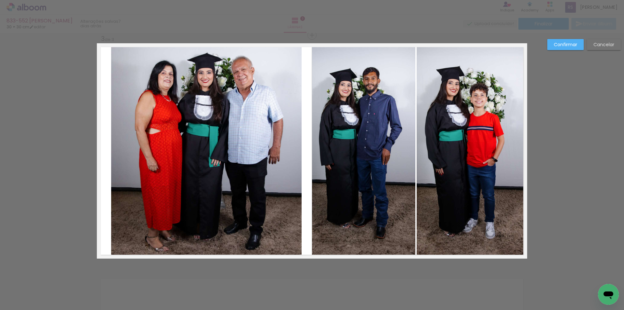
click at [0, 0] on slot "Confirmar" at bounding box center [0, 0] width 0 height 0
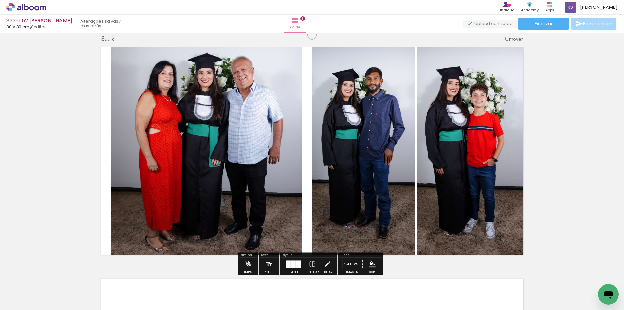
click at [371, 262] on iron-icon "color picker" at bounding box center [372, 263] width 7 height 7
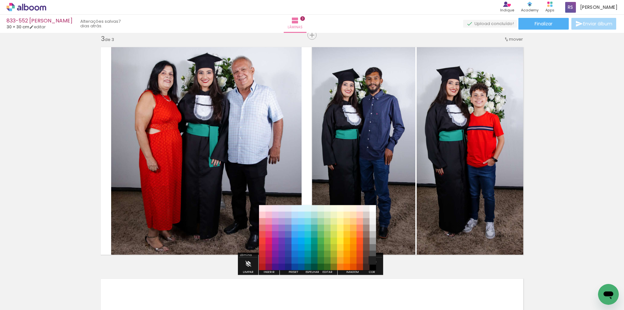
click at [373, 262] on paper-item "#212121" at bounding box center [373, 260] width 7 height 7
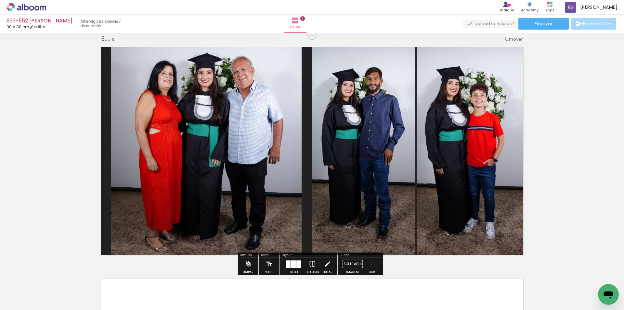
click at [371, 263] on iron-icon "color picker" at bounding box center [372, 263] width 7 height 7
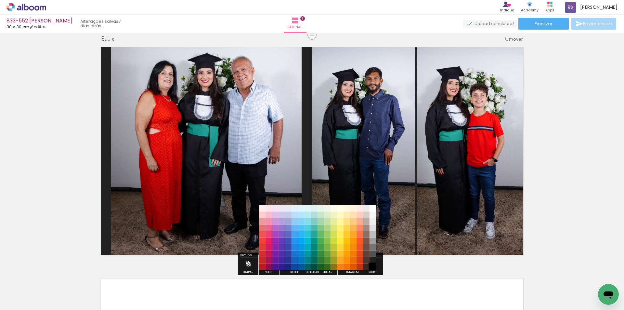
click at [373, 266] on paper-item "#000000" at bounding box center [373, 267] width 7 height 7
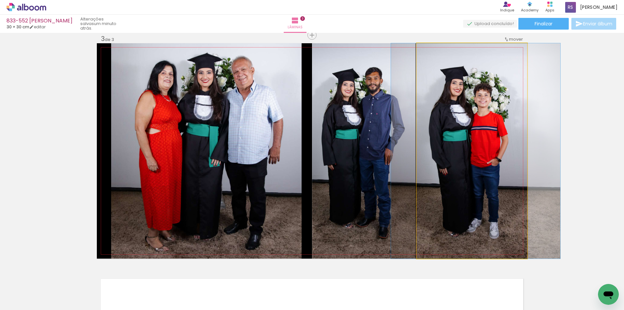
drag, startPoint x: 418, startPoint y: 153, endPoint x: 422, endPoint y: 153, distance: 3.9
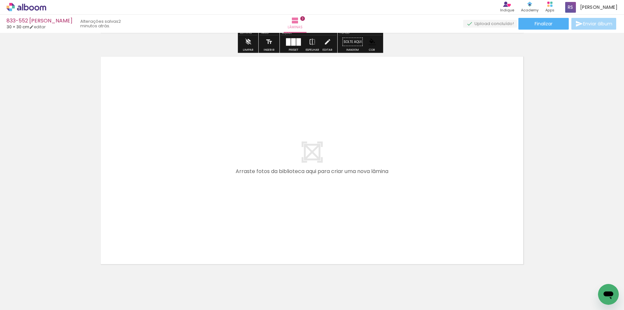
scroll to position [715, 0]
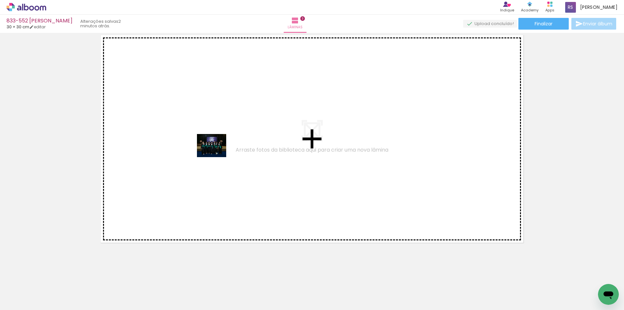
drag, startPoint x: 65, startPoint y: 291, endPoint x: 218, endPoint y: 153, distance: 205.3
click at [218, 153] on quentale-workspace at bounding box center [312, 155] width 624 height 310
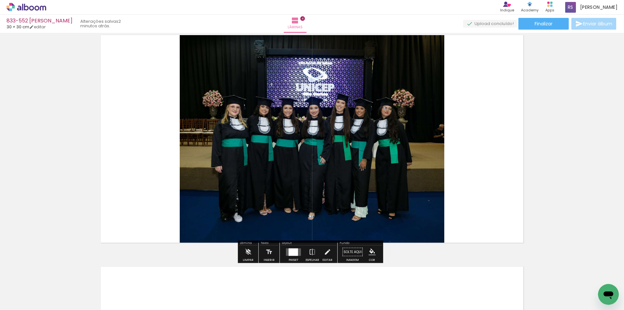
scroll to position [703, 0]
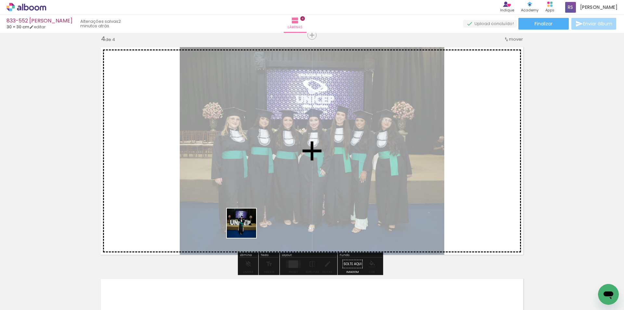
drag, startPoint x: 233, startPoint y: 259, endPoint x: 279, endPoint y: 173, distance: 97.4
click at [279, 173] on quentale-workspace at bounding box center [312, 155] width 624 height 310
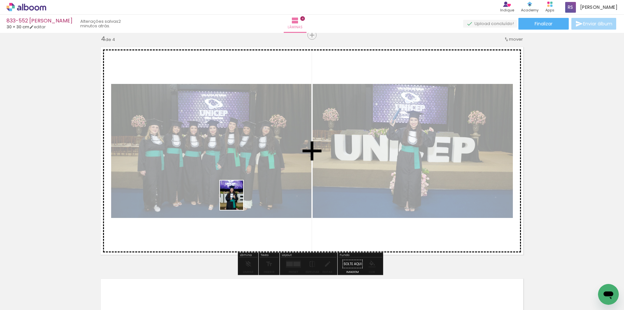
drag, startPoint x: 178, startPoint y: 290, endPoint x: 253, endPoint y: 194, distance: 121.2
click at [241, 198] on quentale-workspace at bounding box center [312, 155] width 624 height 310
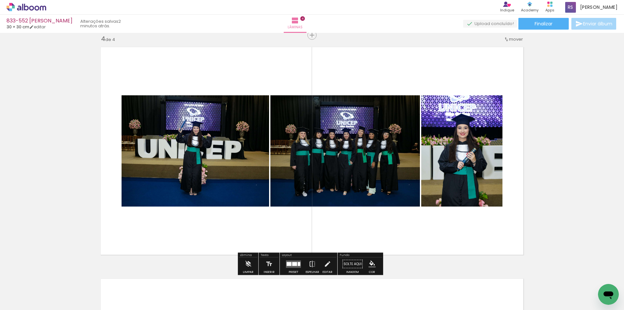
click at [290, 265] on quentale-layouter at bounding box center [293, 263] width 15 height 7
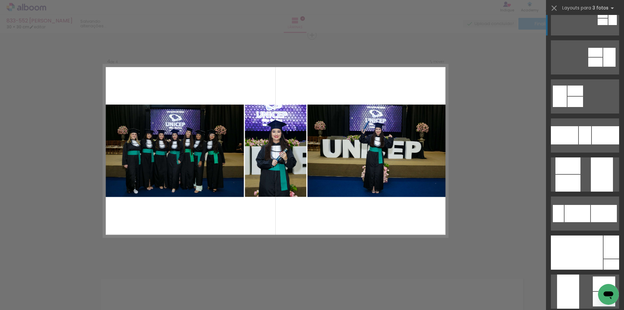
scroll to position [293, 0]
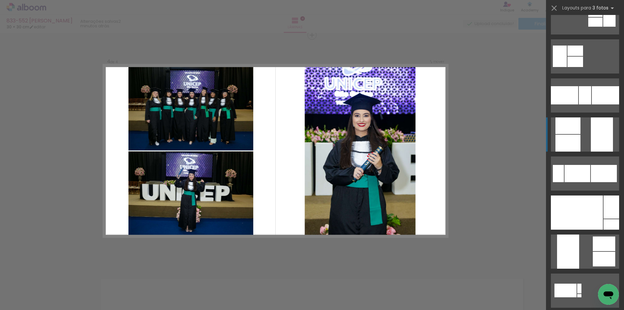
click at [594, 132] on div at bounding box center [602, 134] width 22 height 34
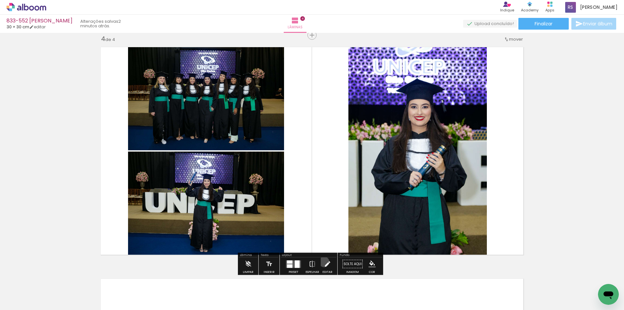
click at [324, 262] on iron-icon at bounding box center [327, 263] width 7 height 13
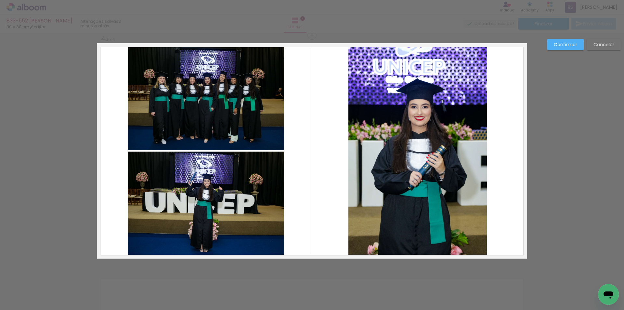
click at [349, 159] on quentale-photo at bounding box center [418, 150] width 139 height 215
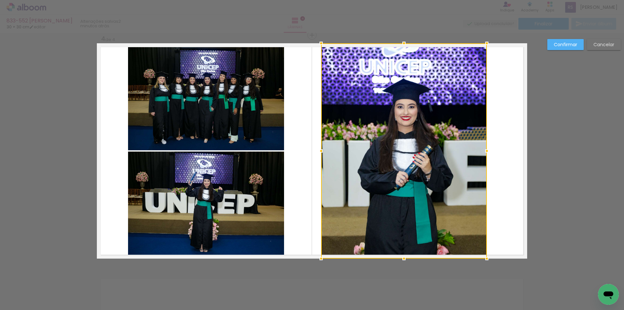
drag, startPoint x: 349, startPoint y: 152, endPoint x: 322, endPoint y: 152, distance: 27.0
click at [322, 152] on div at bounding box center [321, 150] width 13 height 13
click at [448, 158] on div at bounding box center [404, 150] width 166 height 215
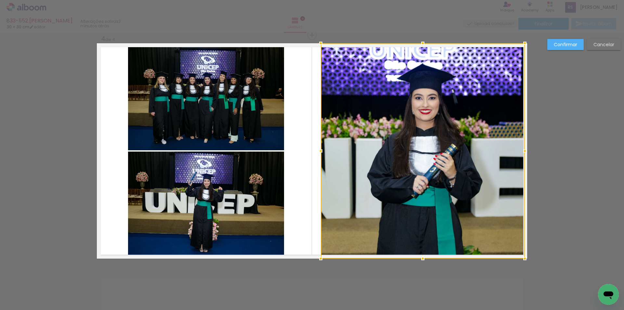
drag, startPoint x: 487, startPoint y: 150, endPoint x: 522, endPoint y: 147, distance: 35.2
click at [522, 147] on div at bounding box center [525, 150] width 13 height 13
click at [359, 181] on div at bounding box center [423, 150] width 204 height 215
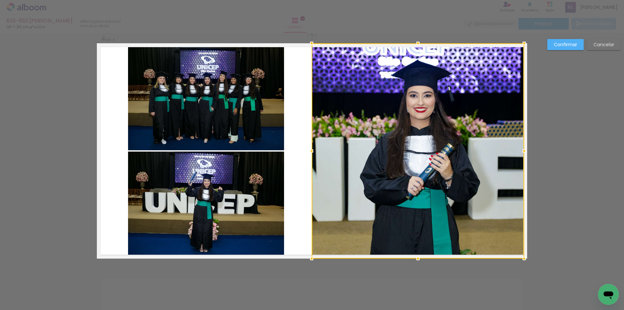
drag, startPoint x: 318, startPoint y: 149, endPoint x: 311, endPoint y: 148, distance: 6.6
click at [311, 148] on div at bounding box center [311, 150] width 13 height 13
click at [561, 40] on paper-button "Confirmar" at bounding box center [566, 44] width 36 height 11
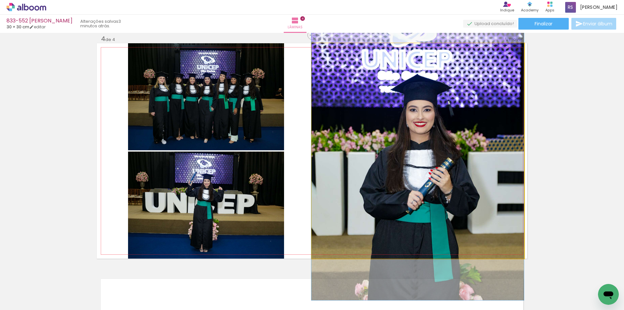
drag, startPoint x: 449, startPoint y: 144, endPoint x: 447, endPoint y: 158, distance: 14.4
drag, startPoint x: 432, startPoint y: 165, endPoint x: 427, endPoint y: 165, distance: 5.2
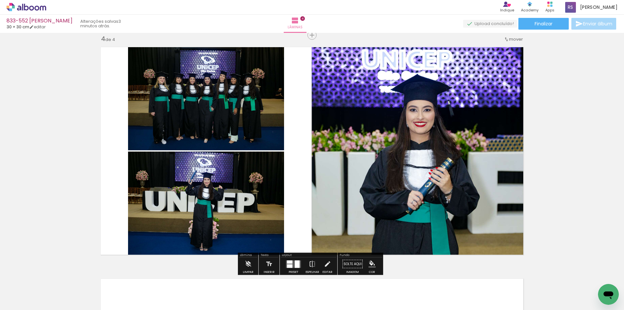
click at [369, 262] on iron-icon "color picker" at bounding box center [372, 263] width 7 height 7
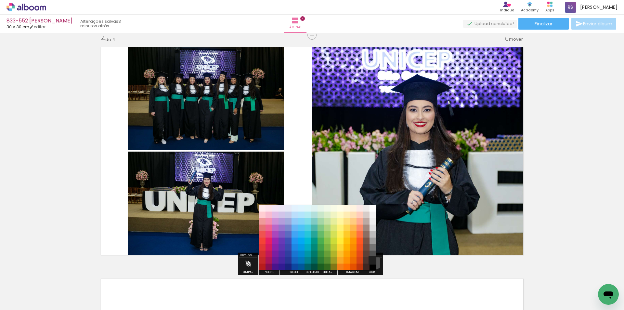
click at [372, 259] on paper-item "#212121" at bounding box center [373, 260] width 7 height 7
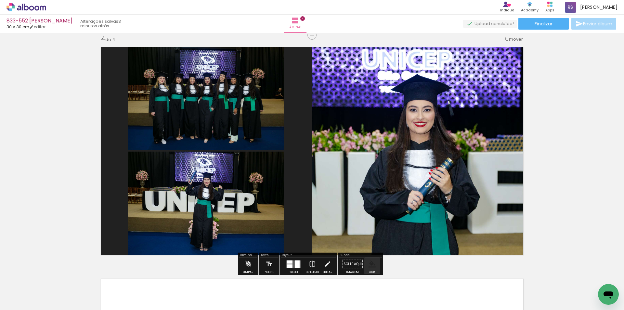
click at [372, 263] on iron-icon "color picker" at bounding box center [372, 263] width 7 height 7
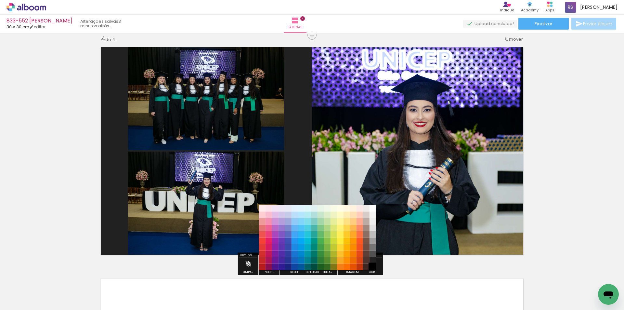
click at [374, 266] on paper-item "#000000" at bounding box center [373, 267] width 7 height 7
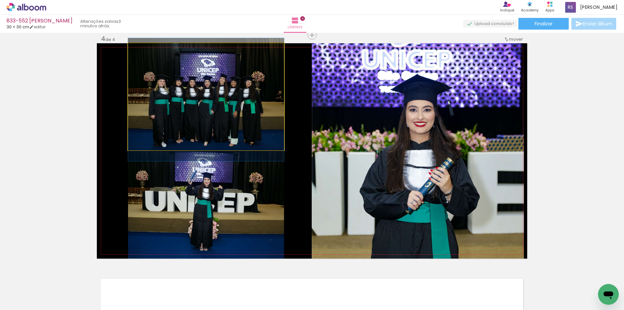
drag, startPoint x: 251, startPoint y: 140, endPoint x: 248, endPoint y: 143, distance: 3.7
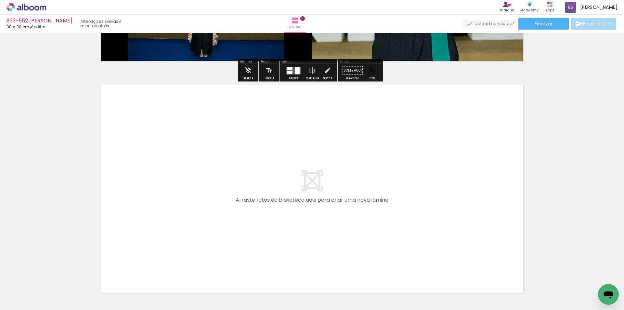
scroll to position [898, 0]
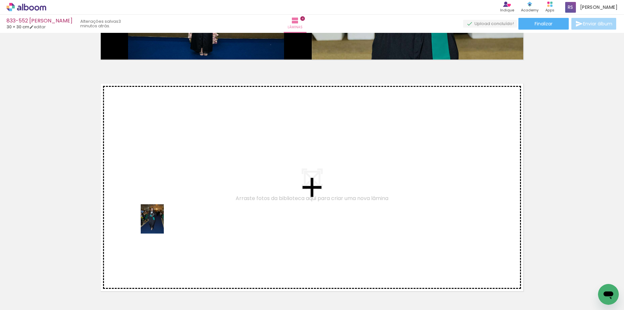
drag, startPoint x: 70, startPoint y: 291, endPoint x: 160, endPoint y: 224, distance: 112.2
click at [160, 224] on quentale-workspace at bounding box center [312, 155] width 624 height 310
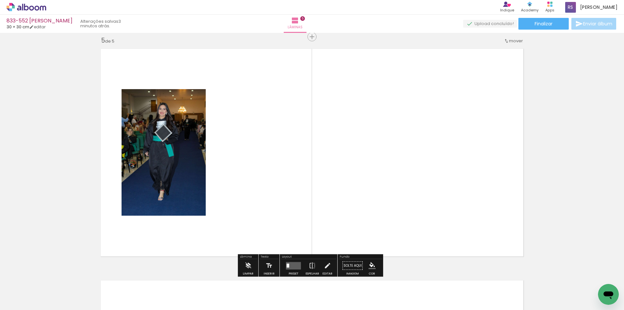
scroll to position [934, 0]
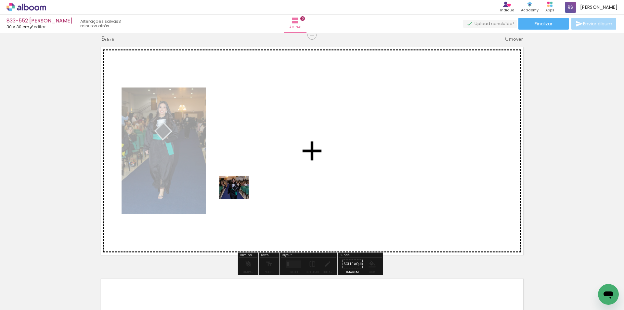
drag, startPoint x: 75, startPoint y: 285, endPoint x: 249, endPoint y: 192, distance: 196.8
click at [248, 191] on quentale-workspace at bounding box center [312, 155] width 624 height 310
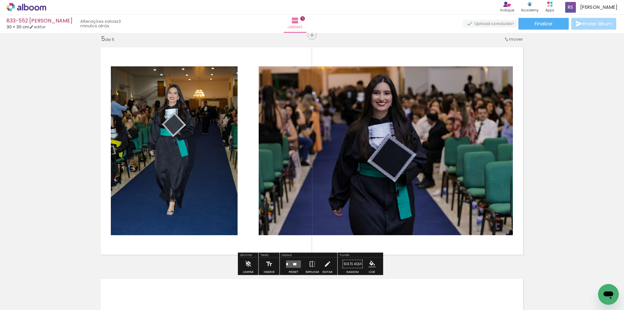
click at [289, 262] on quentale-layouter at bounding box center [293, 263] width 15 height 7
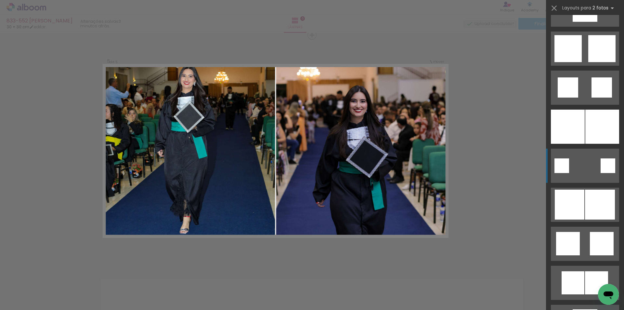
scroll to position [780, 0]
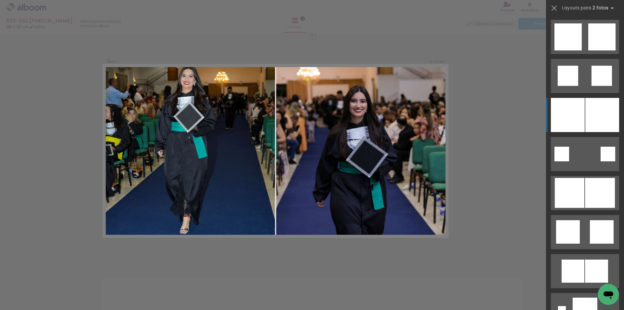
click at [591, 122] on div at bounding box center [603, 115] width 34 height 34
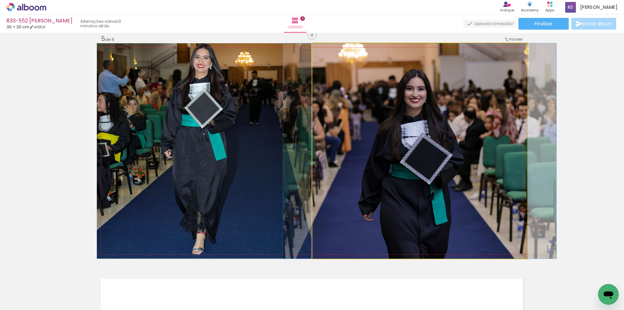
click at [408, 183] on quentale-photo at bounding box center [420, 150] width 215 height 215
drag, startPoint x: 410, startPoint y: 180, endPoint x: 410, endPoint y: 174, distance: 5.9
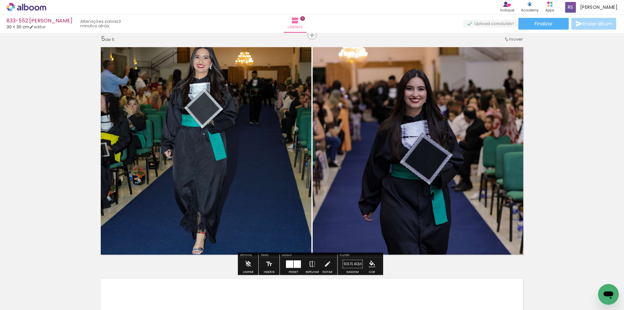
click at [324, 264] on iron-icon at bounding box center [327, 263] width 7 height 13
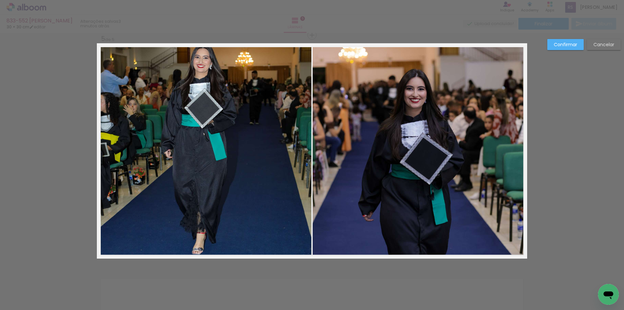
click at [225, 183] on quentale-photo at bounding box center [204, 150] width 215 height 215
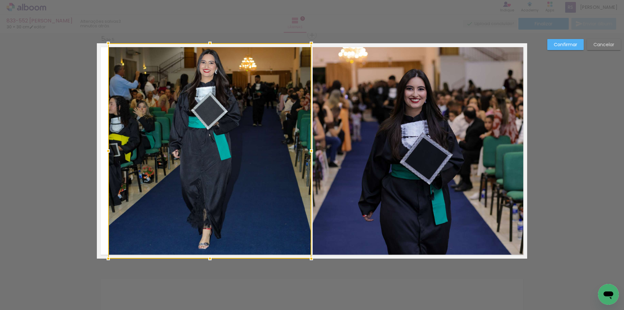
drag, startPoint x: 95, startPoint y: 150, endPoint x: 106, endPoint y: 150, distance: 11.4
click at [106, 150] on div at bounding box center [108, 150] width 13 height 13
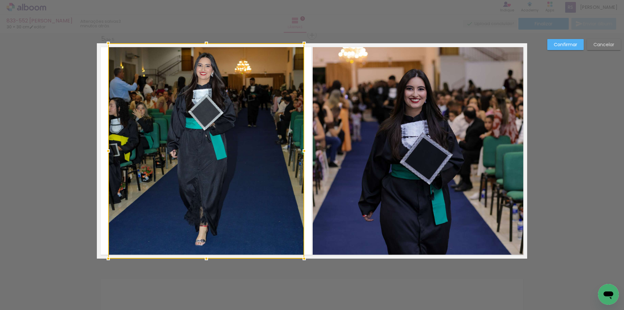
drag, startPoint x: 306, startPoint y: 153, endPoint x: 299, endPoint y: 152, distance: 7.3
click at [299, 152] on div at bounding box center [304, 150] width 13 height 13
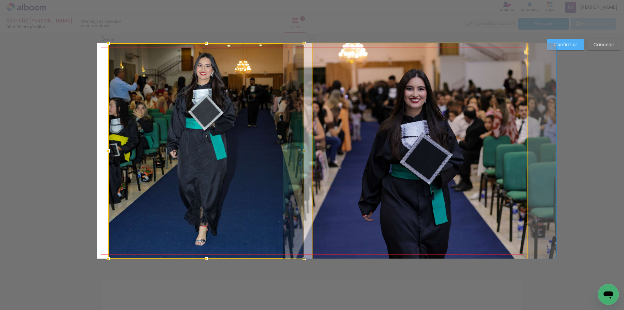
click at [317, 158] on quentale-photo at bounding box center [420, 150] width 215 height 215
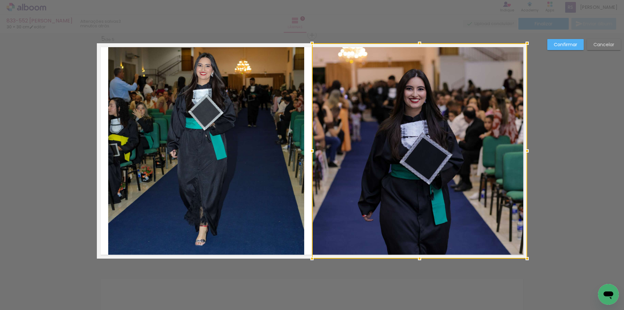
click at [313, 150] on div at bounding box center [312, 150] width 13 height 13
click at [0, 0] on slot "Confirmar" at bounding box center [0, 0] width 0 height 0
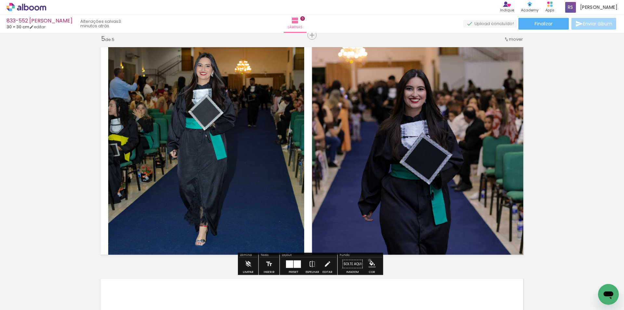
click at [369, 260] on iron-icon "color picker" at bounding box center [372, 263] width 7 height 7
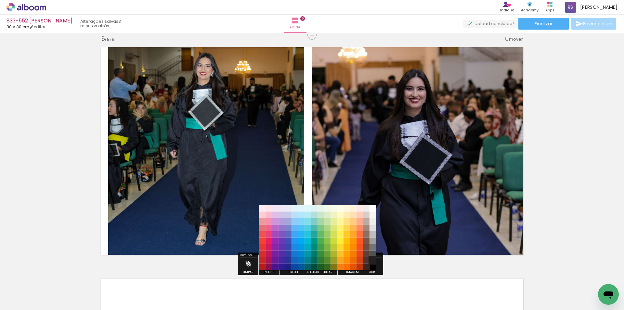
click at [373, 260] on paper-item "#212121" at bounding box center [373, 260] width 7 height 7
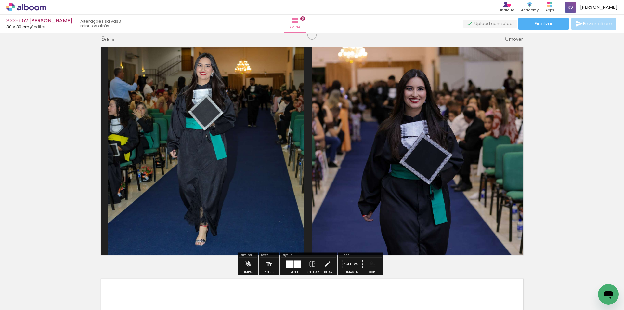
click at [372, 264] on iron-icon "color picker" at bounding box center [372, 263] width 7 height 7
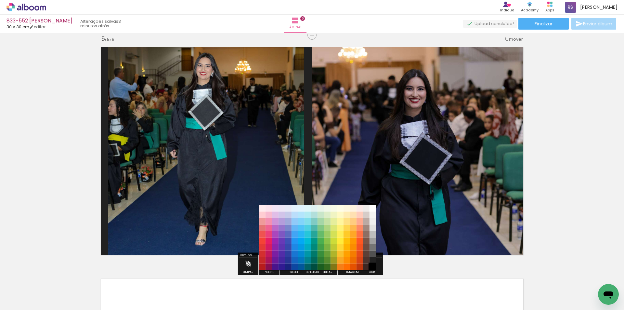
click at [373, 266] on paper-item "#000000" at bounding box center [373, 267] width 7 height 7
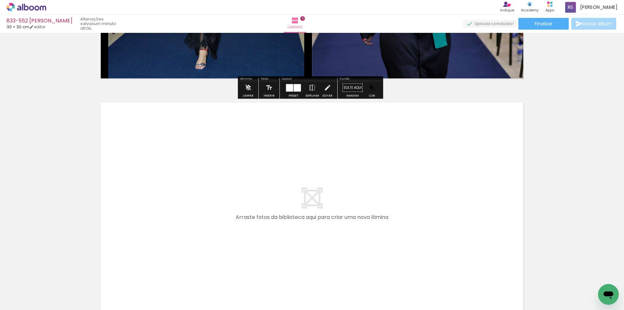
scroll to position [1129, 0]
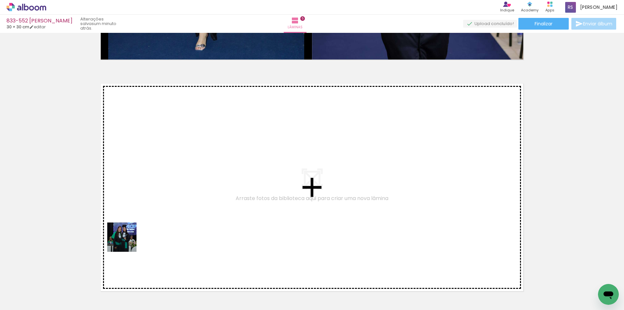
drag, startPoint x: 61, startPoint y: 293, endPoint x: 132, endPoint y: 283, distance: 70.9
click at [172, 209] on quentale-workspace at bounding box center [312, 155] width 624 height 310
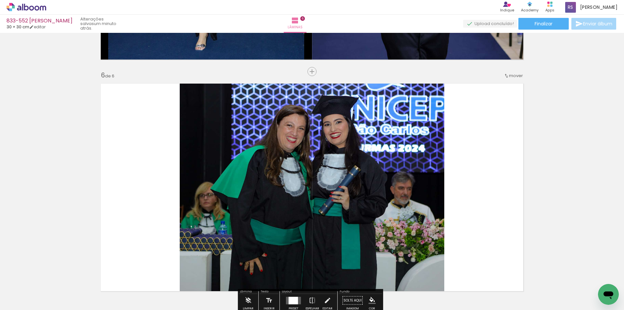
scroll to position [1166, 0]
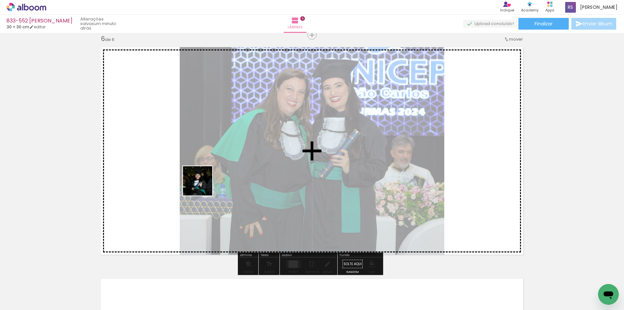
drag, startPoint x: 76, startPoint y: 292, endPoint x: 203, endPoint y: 186, distance: 165.5
click at [203, 186] on quentale-workspace at bounding box center [312, 155] width 624 height 310
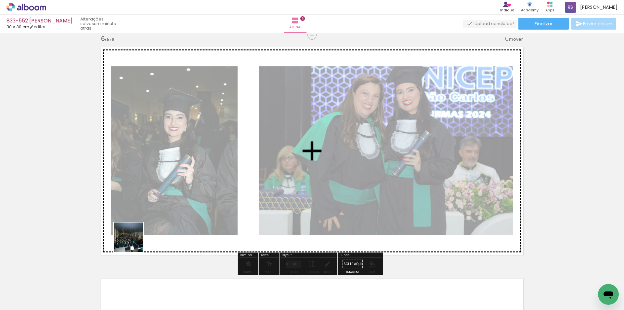
drag, startPoint x: 76, startPoint y: 287, endPoint x: 221, endPoint y: 193, distance: 173.3
click at [218, 190] on quentale-workspace at bounding box center [312, 155] width 624 height 310
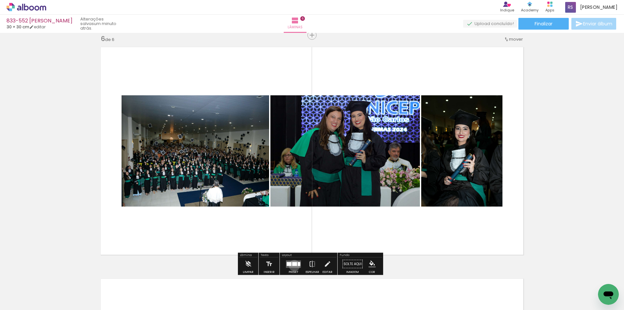
click at [293, 265] on div at bounding box center [294, 264] width 5 height 4
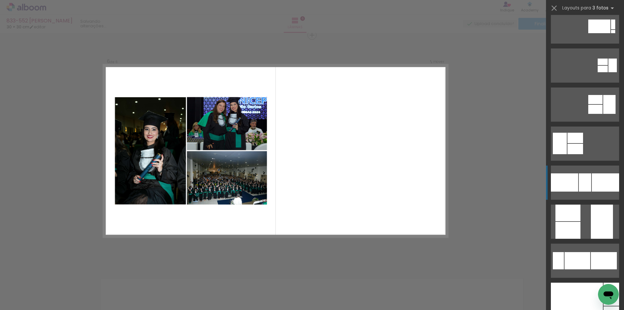
scroll to position [228, 0]
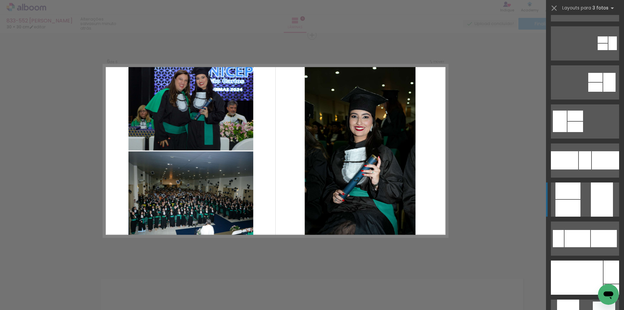
click at [592, 200] on div at bounding box center [602, 199] width 22 height 34
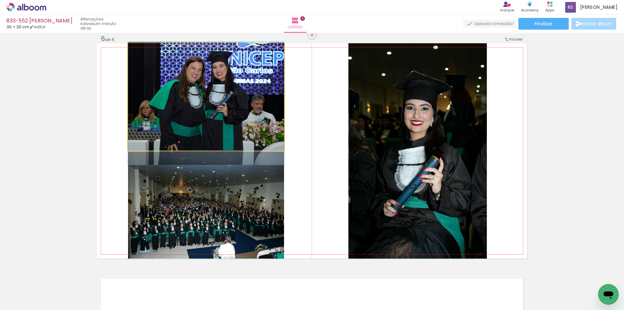
drag, startPoint x: 255, startPoint y: 102, endPoint x: 248, endPoint y: 109, distance: 9.7
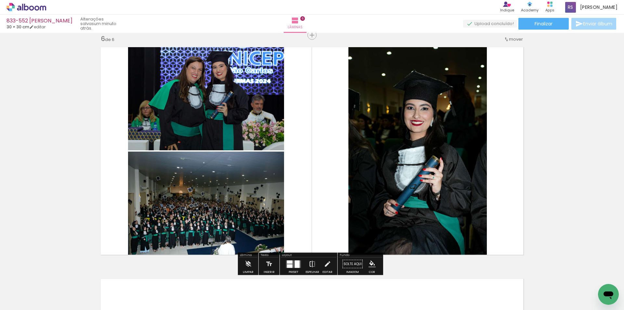
click at [311, 262] on iron-icon at bounding box center [312, 263] width 7 height 13
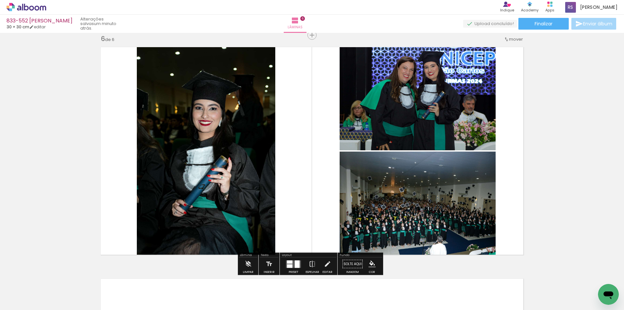
click at [321, 262] on paper-button "Editar" at bounding box center [327, 265] width 13 height 17
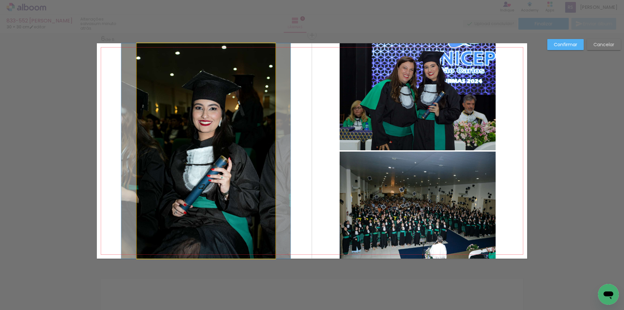
click at [210, 180] on quentale-photo at bounding box center [206, 150] width 139 height 215
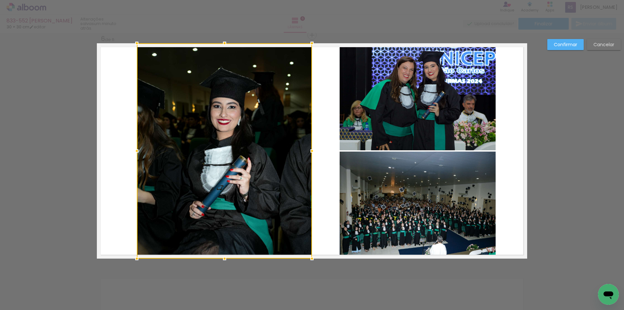
drag, startPoint x: 275, startPoint y: 150, endPoint x: 310, endPoint y: 153, distance: 34.9
click at [310, 153] on div at bounding box center [312, 150] width 13 height 13
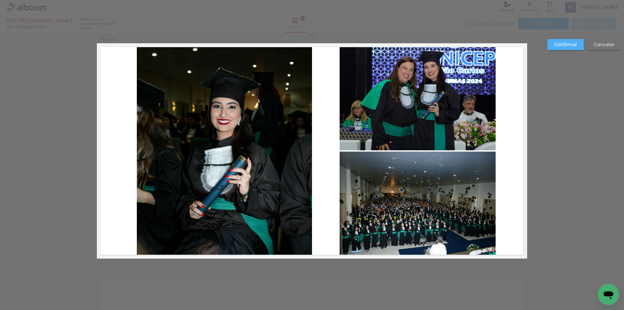
click at [160, 152] on quentale-photo at bounding box center [224, 150] width 175 height 215
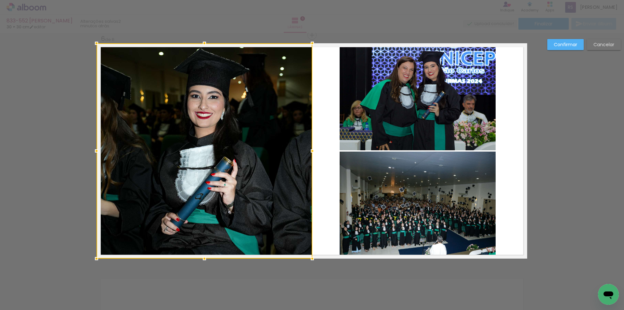
drag, startPoint x: 135, startPoint y: 152, endPoint x: 94, endPoint y: 145, distance: 41.9
click at [94, 145] on div at bounding box center [96, 150] width 13 height 13
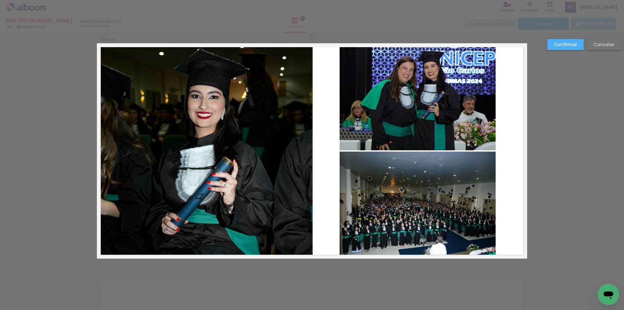
click at [0, 0] on slot "Confirmar" at bounding box center [0, 0] width 0 height 0
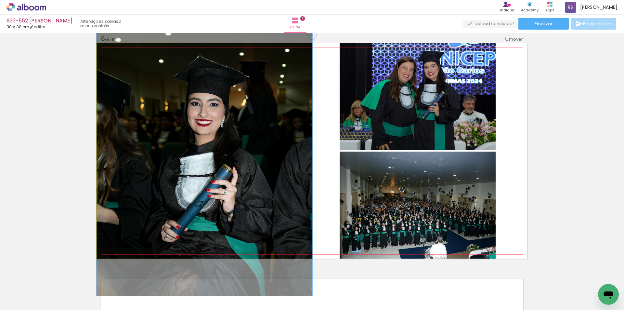
drag, startPoint x: 278, startPoint y: 138, endPoint x: 276, endPoint y: 145, distance: 7.7
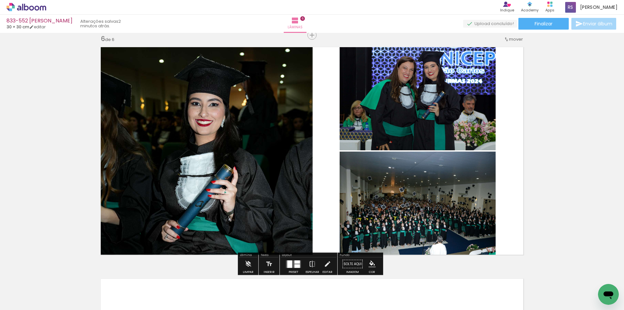
click at [369, 261] on iron-icon "color picker" at bounding box center [372, 263] width 7 height 7
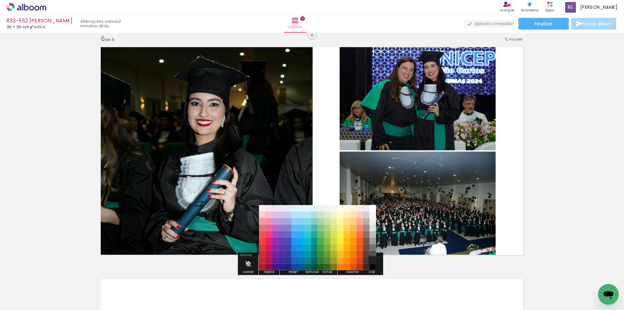
click at [371, 260] on paper-item "#212121" at bounding box center [373, 260] width 7 height 7
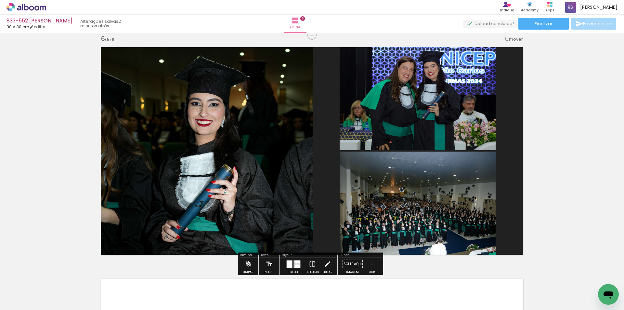
click at [372, 262] on iron-icon "color picker" at bounding box center [372, 263] width 7 height 7
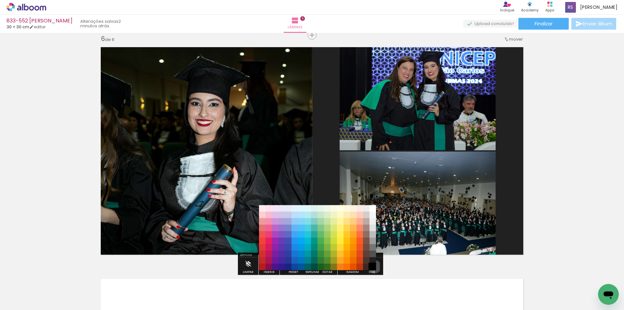
click at [372, 267] on paper-item "#000000" at bounding box center [373, 267] width 7 height 7
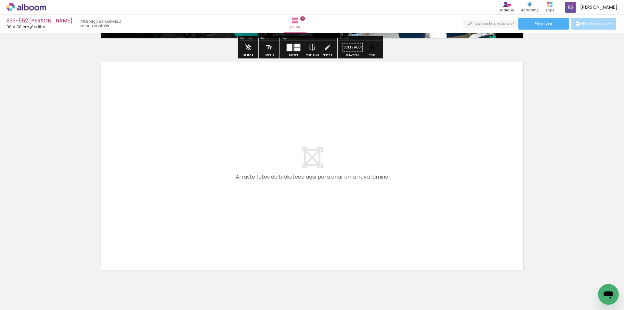
scroll to position [1393, 0]
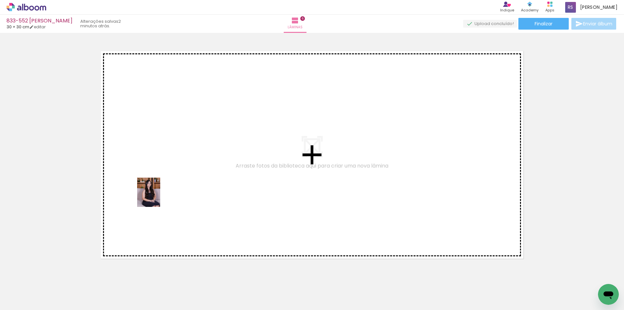
drag, startPoint x: 78, startPoint y: 286, endPoint x: 157, endPoint y: 197, distance: 118.9
click at [157, 197] on quentale-workspace at bounding box center [312, 155] width 624 height 310
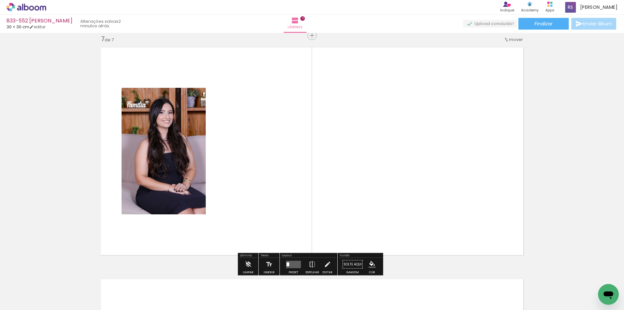
scroll to position [1397, 0]
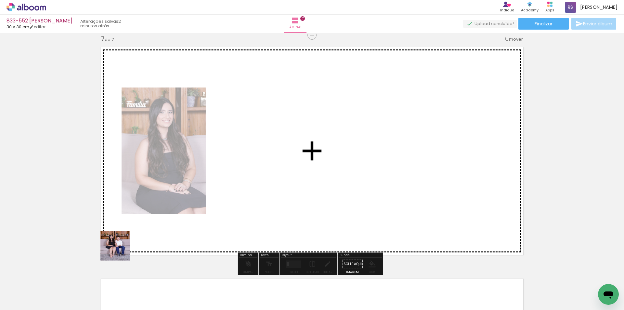
drag, startPoint x: 101, startPoint y: 268, endPoint x: 196, endPoint y: 199, distance: 116.4
click at [192, 199] on quentale-workspace at bounding box center [312, 155] width 624 height 310
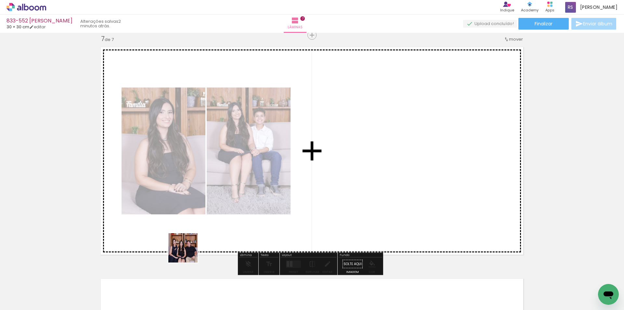
drag, startPoint x: 171, startPoint y: 264, endPoint x: 287, endPoint y: 226, distance: 121.6
click at [289, 182] on quentale-workspace at bounding box center [312, 155] width 624 height 310
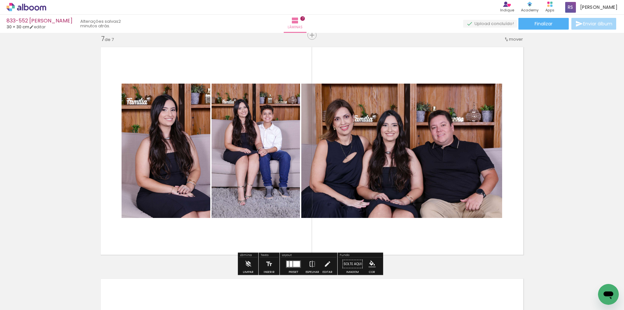
click at [295, 266] on div at bounding box center [296, 264] width 7 height 6
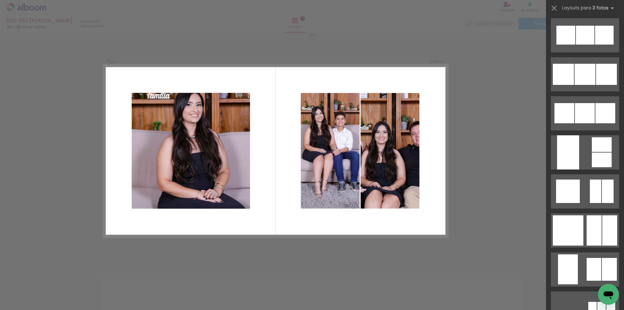
scroll to position [2081, 0]
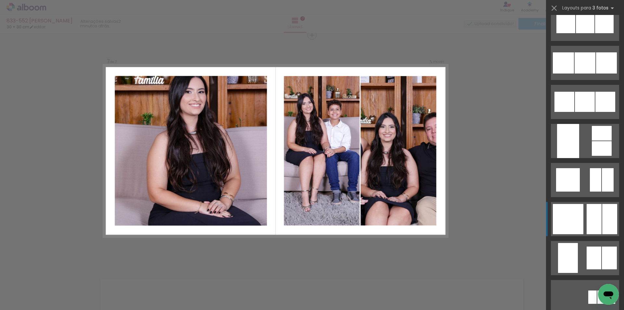
click at [581, 209] on div at bounding box center [568, 219] width 31 height 30
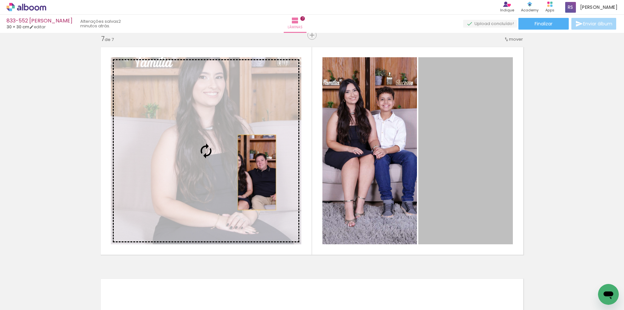
drag, startPoint x: 453, startPoint y: 150, endPoint x: 257, endPoint y: 176, distance: 198.1
click at [0, 0] on slot at bounding box center [0, 0] width 0 height 0
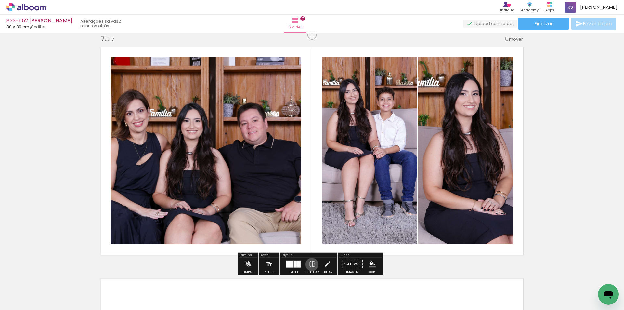
click at [310, 264] on iron-icon at bounding box center [312, 263] width 7 height 13
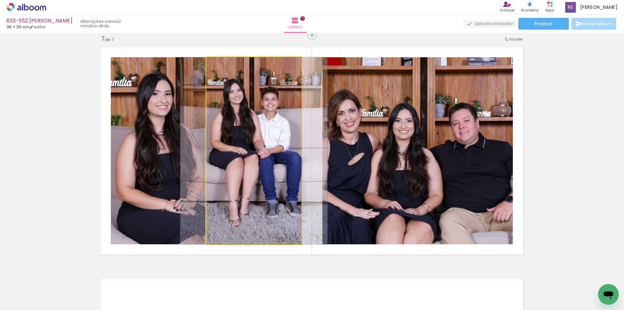
click at [248, 200] on quentale-photo at bounding box center [254, 150] width 95 height 187
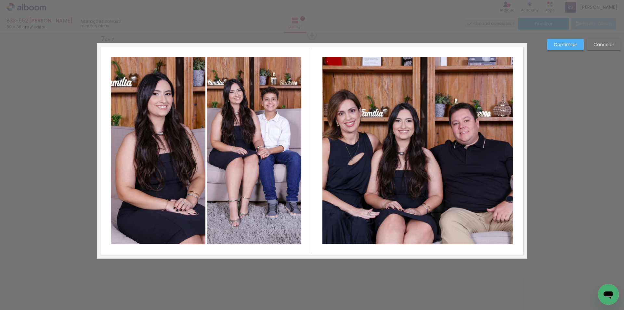
click at [292, 121] on quentale-photo at bounding box center [254, 150] width 95 height 187
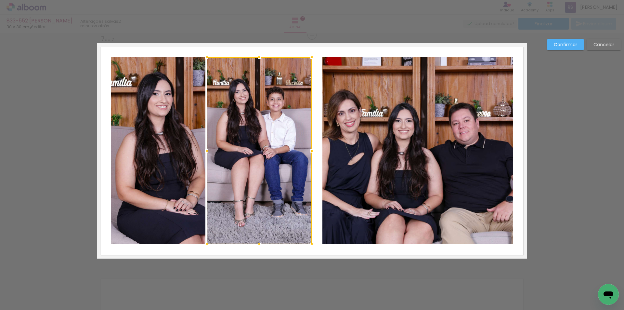
drag, startPoint x: 299, startPoint y: 149, endPoint x: 310, endPoint y: 151, distance: 11.6
click at [310, 151] on div at bounding box center [312, 150] width 13 height 13
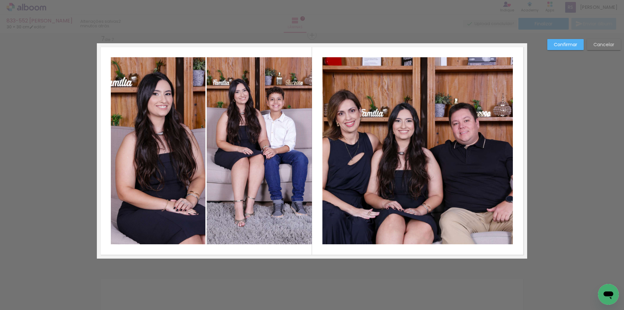
click at [166, 155] on quentale-photo at bounding box center [158, 150] width 95 height 187
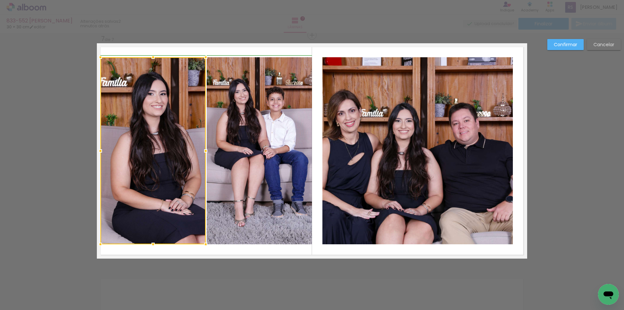
drag, startPoint x: 110, startPoint y: 153, endPoint x: 98, endPoint y: 152, distance: 12.0
click at [98, 152] on div at bounding box center [100, 150] width 13 height 13
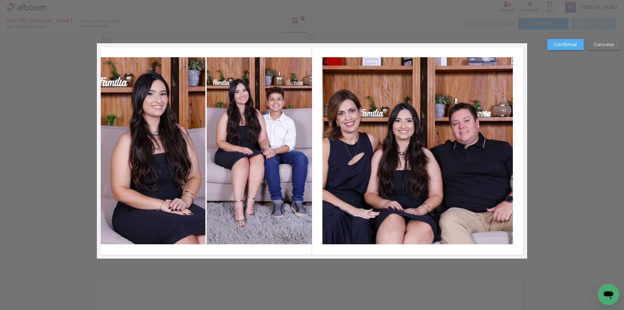
click at [564, 48] on paper-button "Confirmar" at bounding box center [566, 44] width 36 height 11
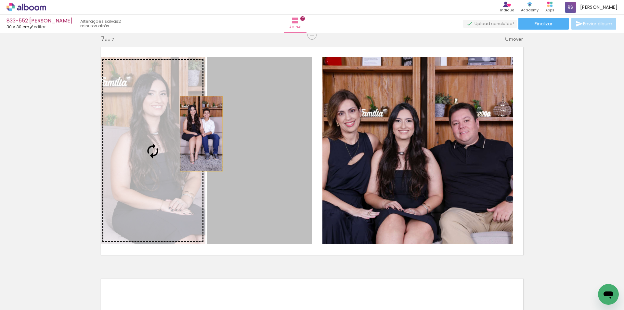
drag, startPoint x: 204, startPoint y: 133, endPoint x: 199, endPoint y: 134, distance: 5.6
click at [0, 0] on slot at bounding box center [0, 0] width 0 height 0
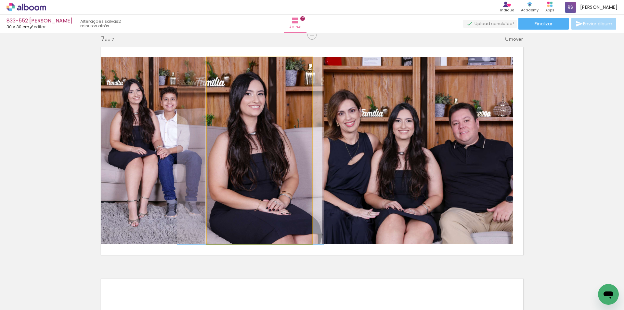
drag, startPoint x: 241, startPoint y: 161, endPoint x: 232, endPoint y: 160, distance: 8.8
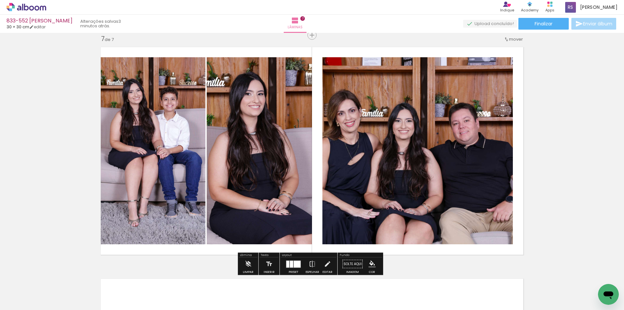
click at [367, 129] on quentale-photo at bounding box center [418, 150] width 191 height 187
click at [324, 267] on iron-icon at bounding box center [327, 263] width 7 height 13
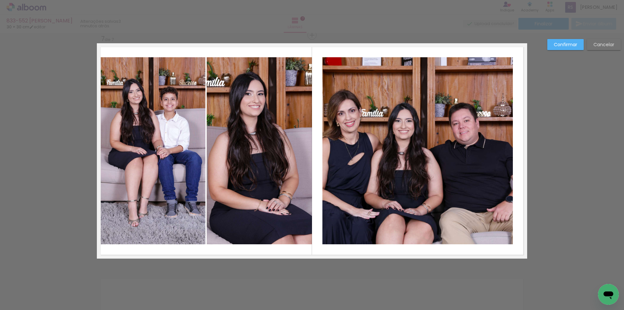
click at [349, 186] on quentale-photo at bounding box center [418, 150] width 191 height 187
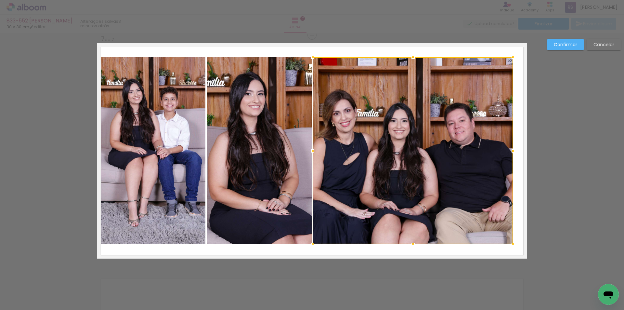
drag, startPoint x: 320, startPoint y: 151, endPoint x: 312, endPoint y: 149, distance: 8.3
click at [312, 149] on div at bounding box center [312, 150] width 13 height 13
drag, startPoint x: 500, startPoint y: 150, endPoint x: 515, endPoint y: 148, distance: 14.8
click at [500, 150] on div at bounding box center [413, 150] width 201 height 187
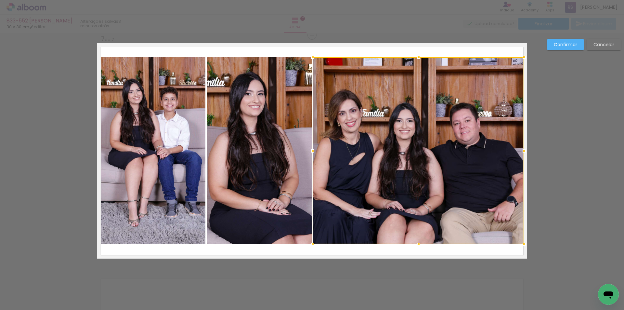
drag, startPoint x: 514, startPoint y: 151, endPoint x: 522, endPoint y: 151, distance: 8.5
click at [522, 151] on div at bounding box center [524, 150] width 13 height 13
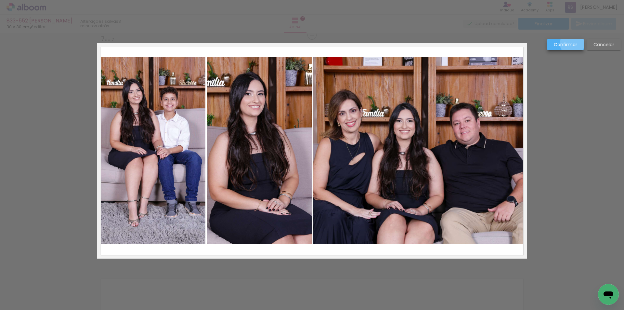
click at [0, 0] on slot "Confirmar" at bounding box center [0, 0] width 0 height 0
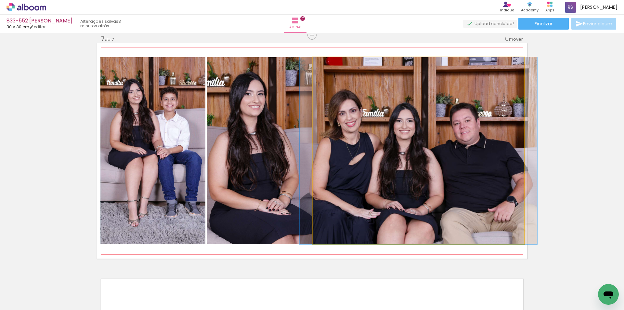
click at [471, 126] on quentale-photo at bounding box center [419, 150] width 212 height 187
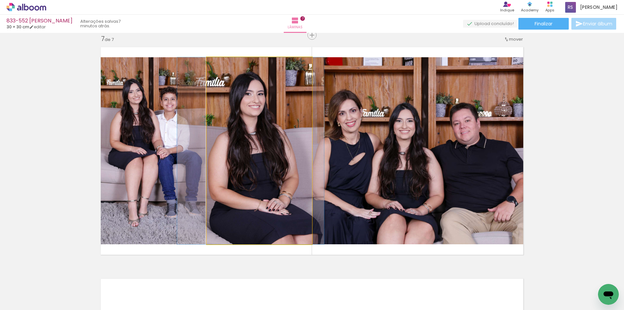
click at [276, 164] on quentale-photo at bounding box center [259, 150] width 105 height 187
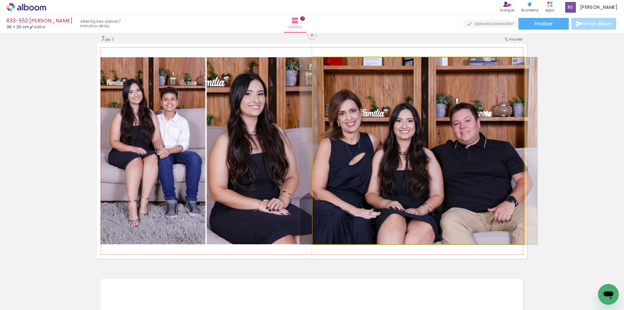
click at [396, 178] on quentale-photo at bounding box center [419, 150] width 212 height 187
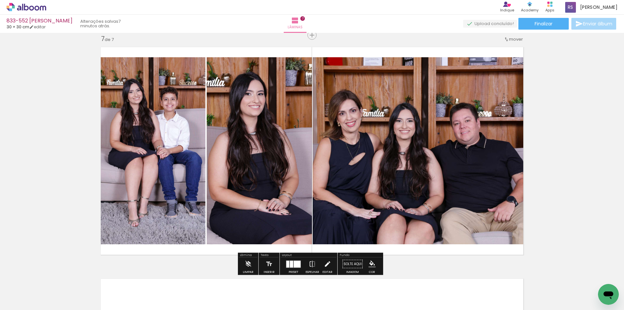
click at [326, 263] on iron-icon at bounding box center [327, 263] width 7 height 13
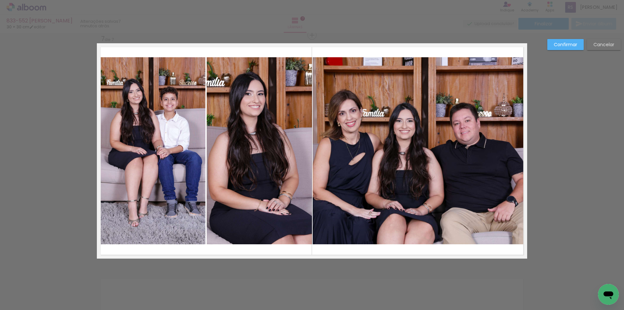
click at [404, 222] on quentale-photo at bounding box center [419, 150] width 212 height 187
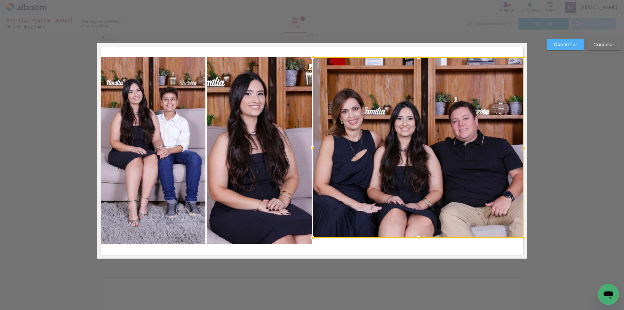
drag, startPoint x: 418, startPoint y: 244, endPoint x: 417, endPoint y: 238, distance: 6.6
click at [417, 238] on div at bounding box center [418, 237] width 13 height 13
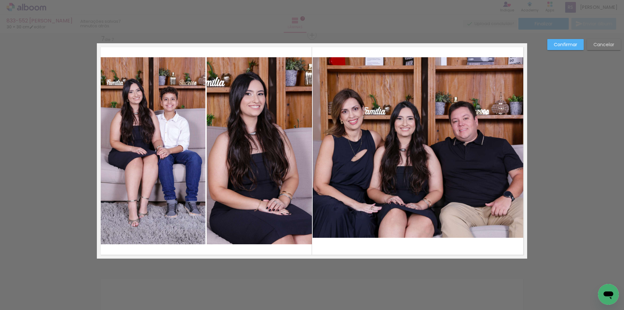
click at [411, 66] on quentale-photo at bounding box center [419, 147] width 212 height 180
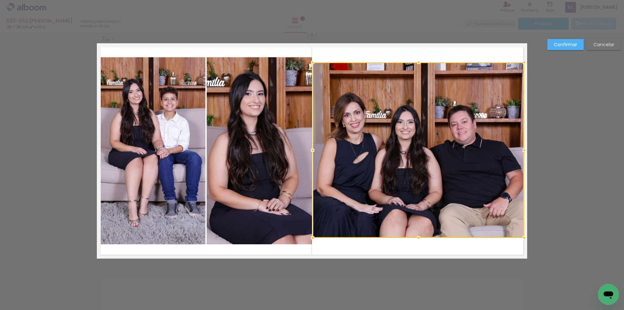
drag, startPoint x: 415, startPoint y: 59, endPoint x: 410, endPoint y: 64, distance: 6.7
click at [412, 64] on div at bounding box center [418, 62] width 13 height 13
click at [0, 0] on slot "Confirmar" at bounding box center [0, 0] width 0 height 0
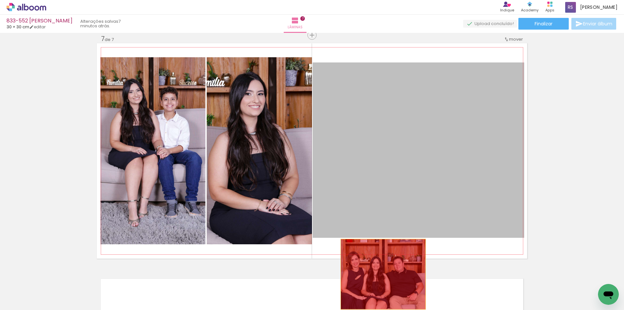
drag, startPoint x: 438, startPoint y: 186, endPoint x: 274, endPoint y: 297, distance: 197.8
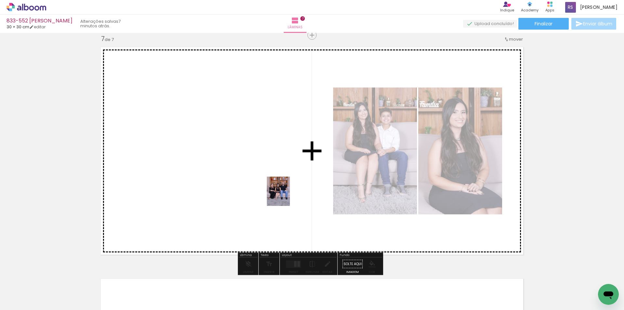
drag, startPoint x: 207, startPoint y: 290, endPoint x: 297, endPoint y: 191, distance: 133.7
click at [289, 191] on quentale-workspace at bounding box center [312, 155] width 624 height 310
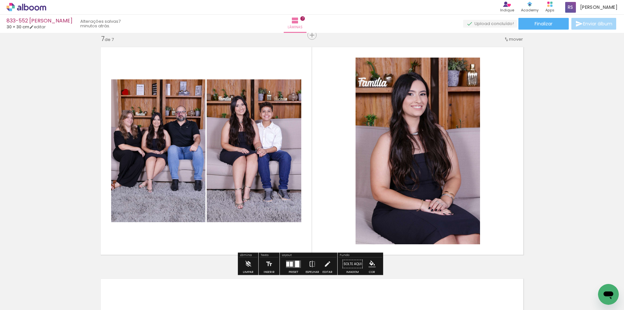
click at [290, 260] on quentale-layouter at bounding box center [293, 263] width 15 height 7
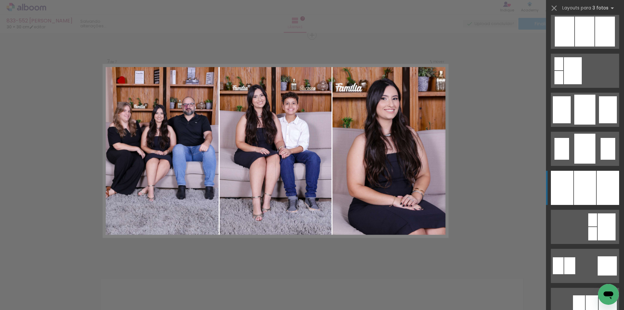
scroll to position [455, 0]
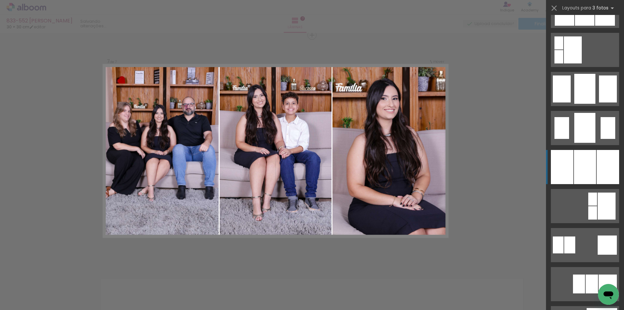
drag, startPoint x: 597, startPoint y: 159, endPoint x: 602, endPoint y: 153, distance: 8.3
click at [597, 159] on div at bounding box center [608, 167] width 22 height 34
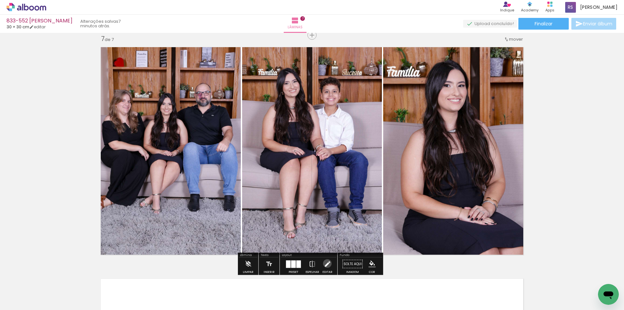
click at [326, 263] on iron-icon at bounding box center [327, 263] width 7 height 13
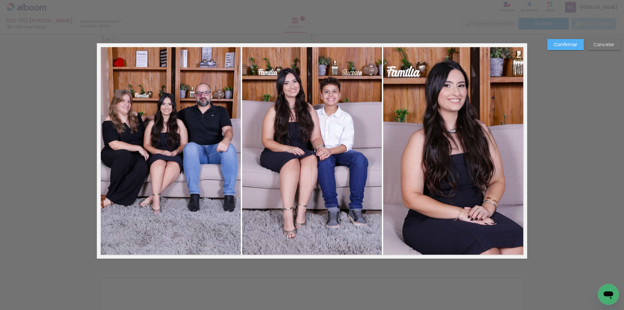
click at [405, 231] on quentale-photo at bounding box center [455, 150] width 144 height 215
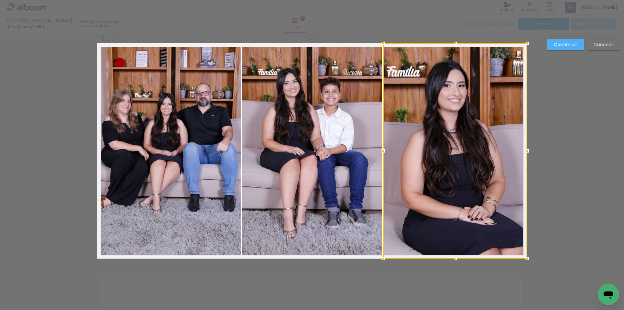
click at [449, 257] on div at bounding box center [455, 258] width 13 height 13
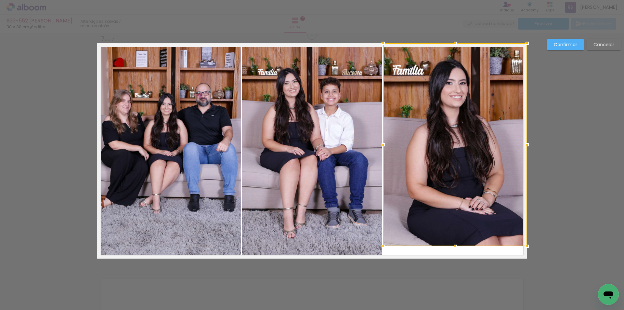
drag, startPoint x: 449, startPoint y: 257, endPoint x: 449, endPoint y: 244, distance: 12.4
click at [449, 244] on div at bounding box center [455, 246] width 13 height 13
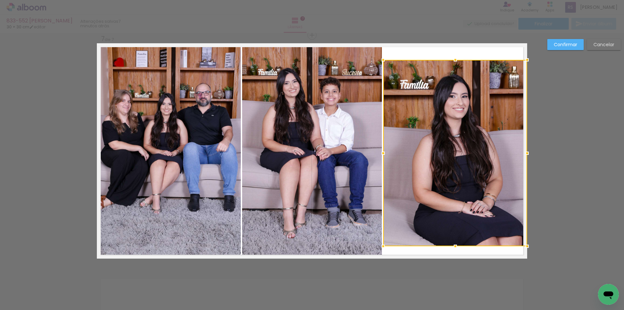
drag, startPoint x: 455, startPoint y: 43, endPoint x: 455, endPoint y: 59, distance: 16.6
click at [455, 59] on div at bounding box center [455, 59] width 13 height 13
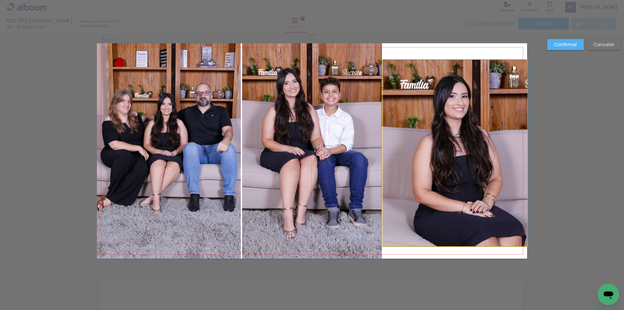
click at [385, 150] on quentale-photo at bounding box center [455, 153] width 144 height 186
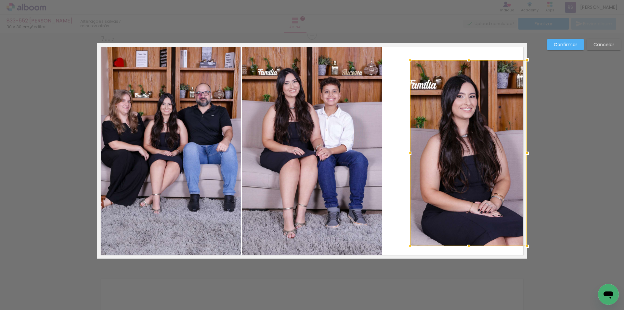
drag, startPoint x: 382, startPoint y: 152, endPoint x: 409, endPoint y: 148, distance: 26.6
click at [409, 148] on div at bounding box center [409, 153] width 13 height 13
click at [353, 138] on quentale-photo at bounding box center [312, 150] width 140 height 215
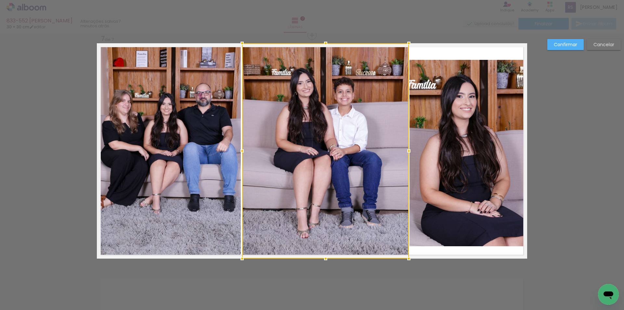
drag, startPoint x: 381, startPoint y: 147, endPoint x: 408, endPoint y: 147, distance: 27.0
click at [408, 147] on div at bounding box center [408, 150] width 13 height 13
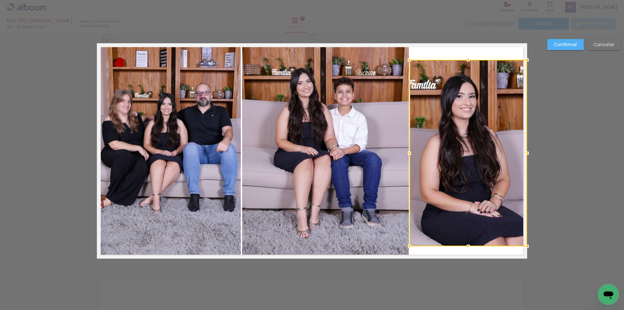
click at [268, 146] on quentale-photo at bounding box center [325, 150] width 167 height 215
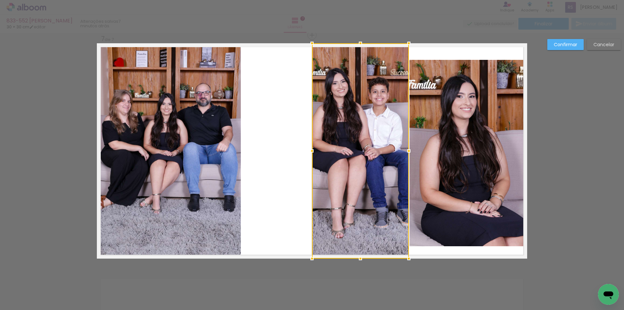
drag, startPoint x: 244, startPoint y: 152, endPoint x: 313, endPoint y: 147, distance: 69.8
click at [313, 147] on div at bounding box center [312, 150] width 13 height 13
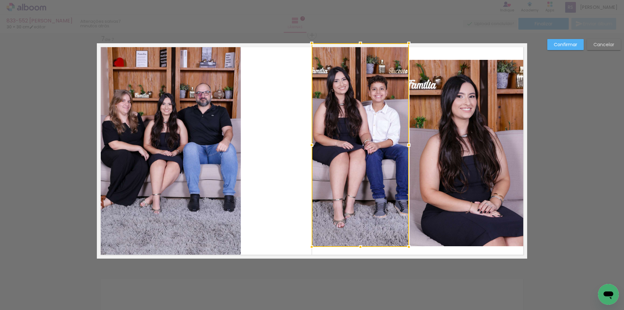
drag, startPoint x: 359, startPoint y: 259, endPoint x: 359, endPoint y: 248, distance: 11.4
click at [359, 248] on div at bounding box center [360, 246] width 13 height 13
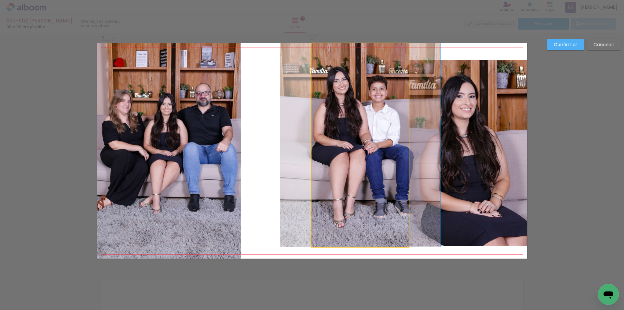
click at [360, 106] on quentale-photo at bounding box center [360, 145] width 97 height 204
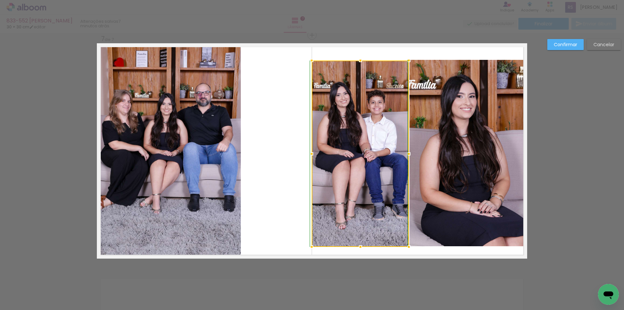
drag, startPoint x: 358, startPoint y: 44, endPoint x: 350, endPoint y: 57, distance: 15.2
click at [350, 57] on album-spread "7 de 7" at bounding box center [312, 150] width 430 height 215
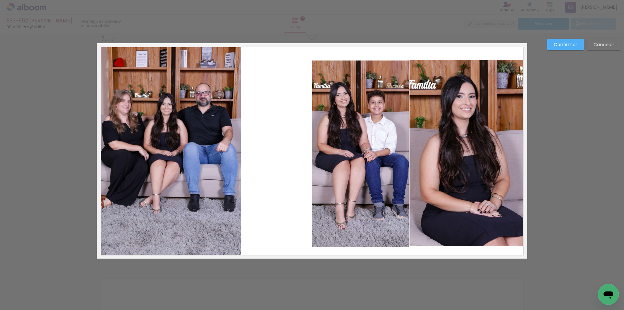
click at [382, 86] on quentale-photo at bounding box center [360, 153] width 97 height 186
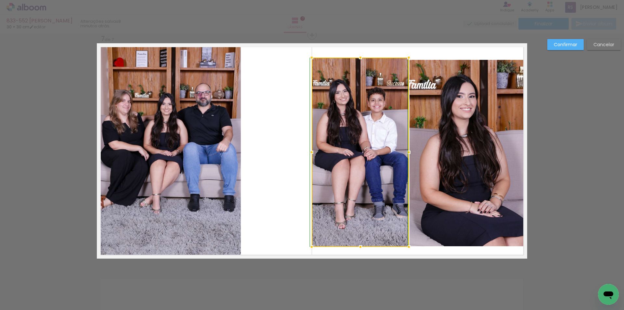
click at [359, 61] on div at bounding box center [360, 57] width 13 height 13
click at [612, 40] on paper-button "Cancelar" at bounding box center [604, 44] width 34 height 11
